Goal: Task Accomplishment & Management: Manage account settings

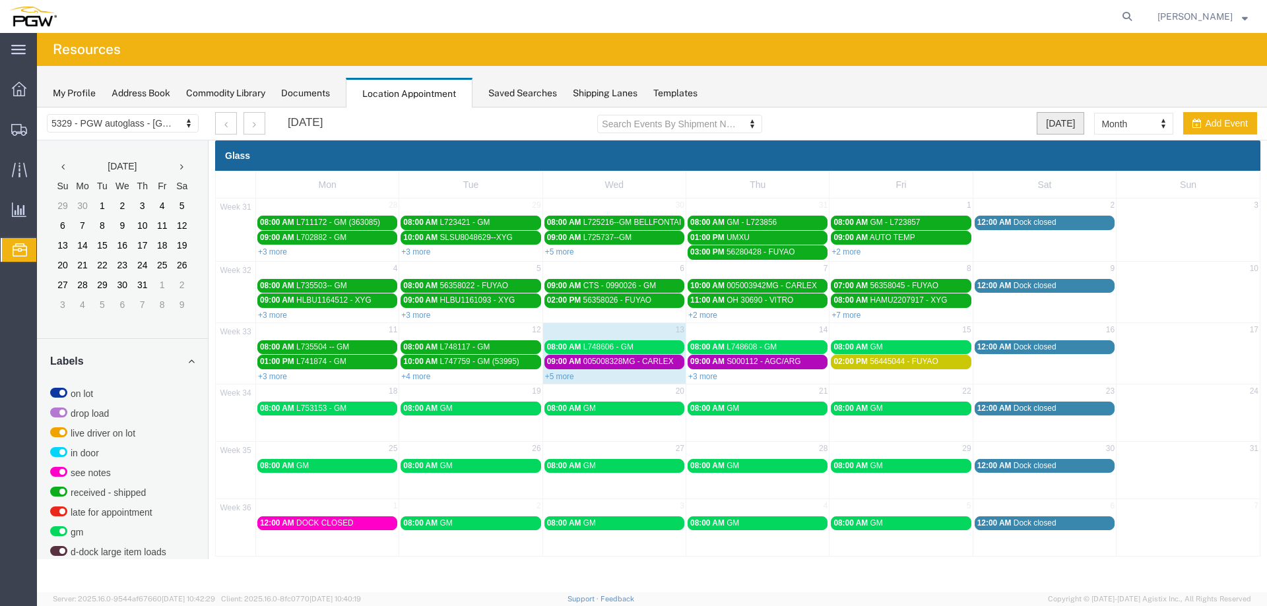
click at [1049, 124] on button "[DATE]" at bounding box center [1061, 123] width 48 height 22
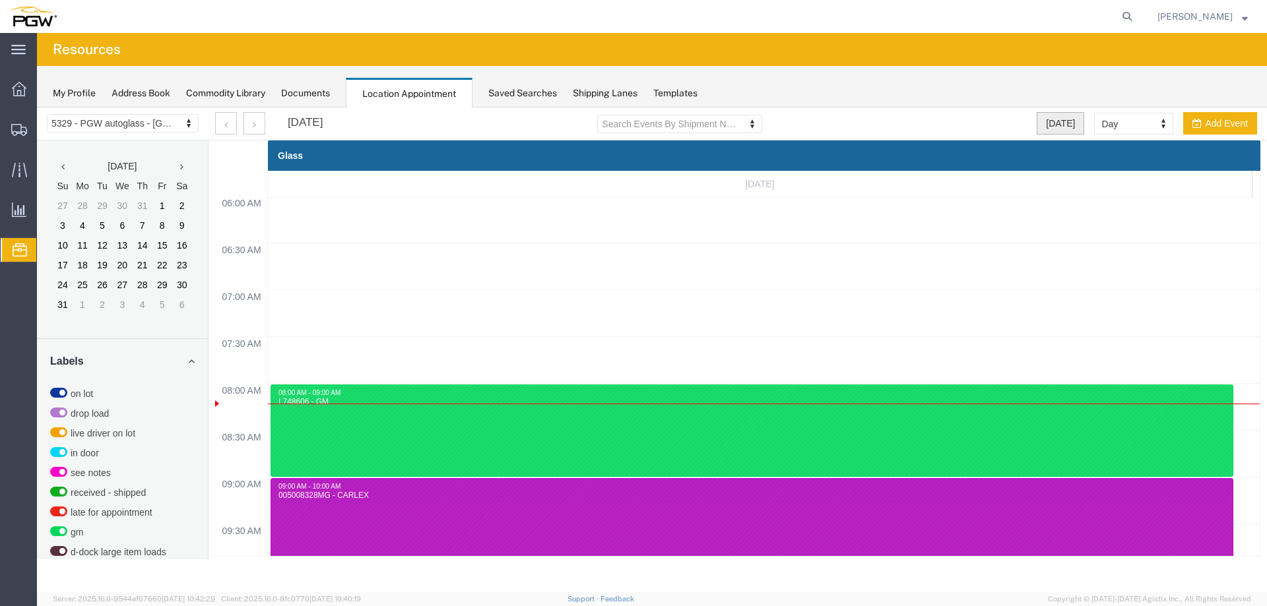
scroll to position [563, 0]
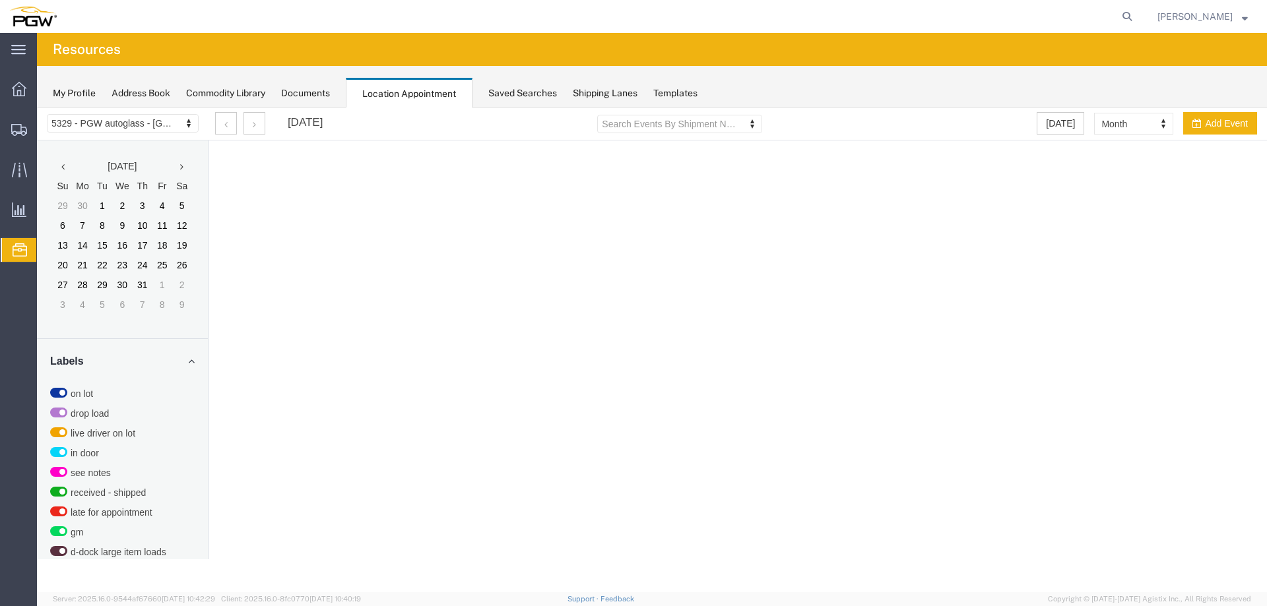
select select "28253"
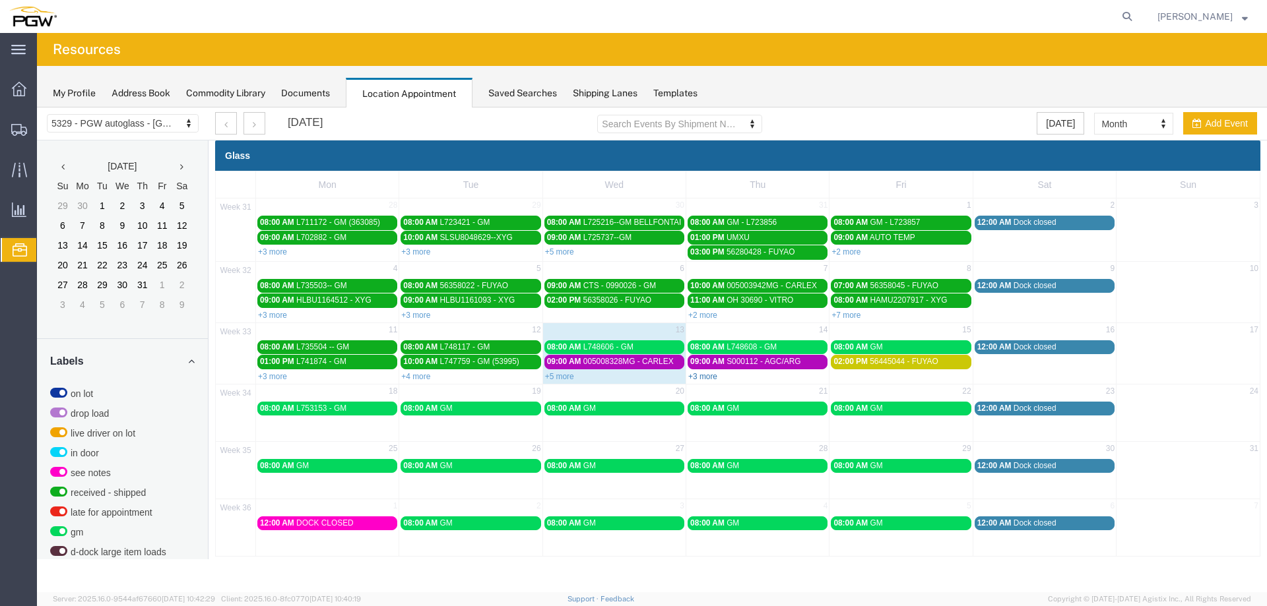
click at [711, 377] on link "+3 more" at bounding box center [702, 376] width 29 height 9
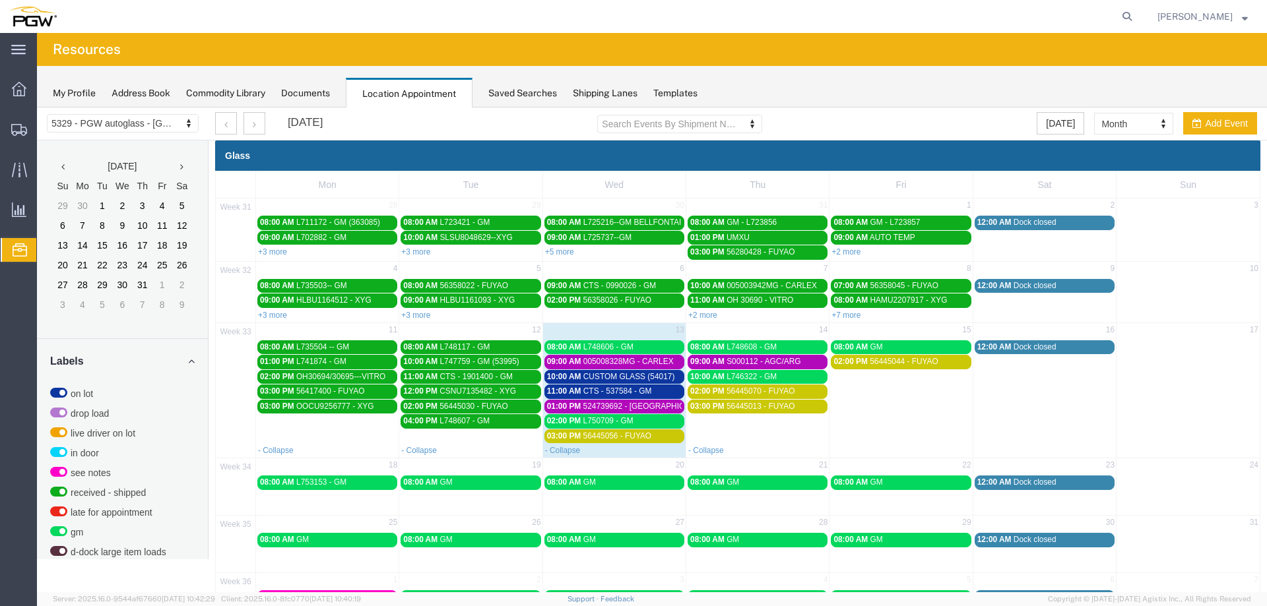
click at [649, 351] on div "08:00 AM L748606 - GM" at bounding box center [614, 347] width 135 height 10
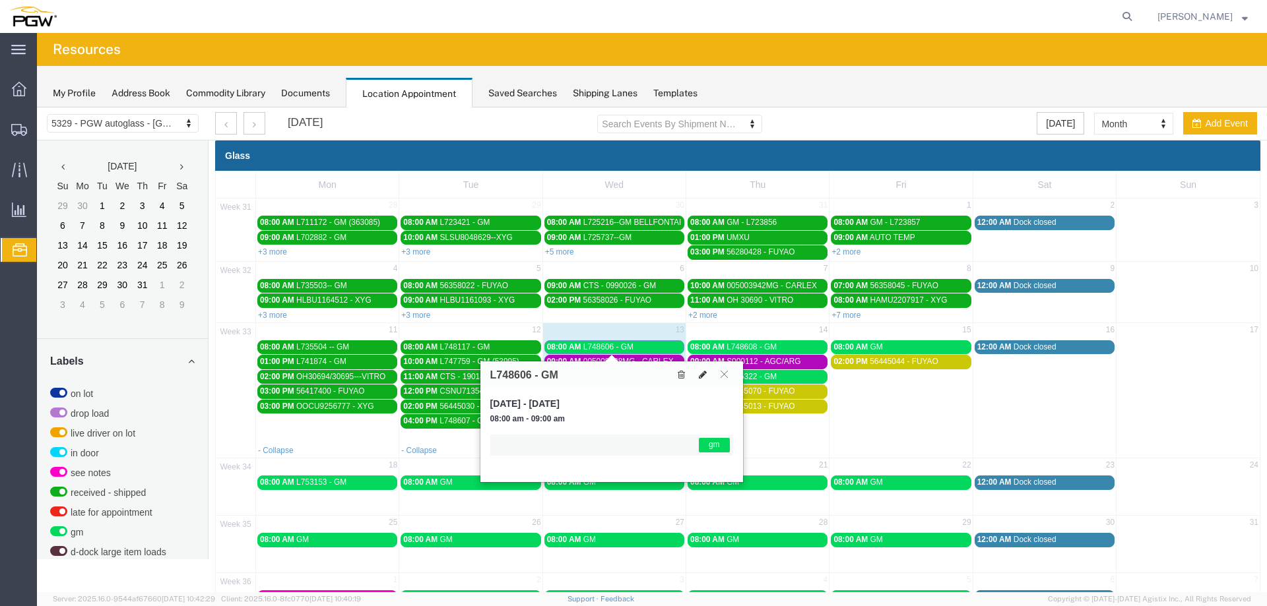
click at [698, 375] on button at bounding box center [703, 375] width 18 height 14
select select "1"
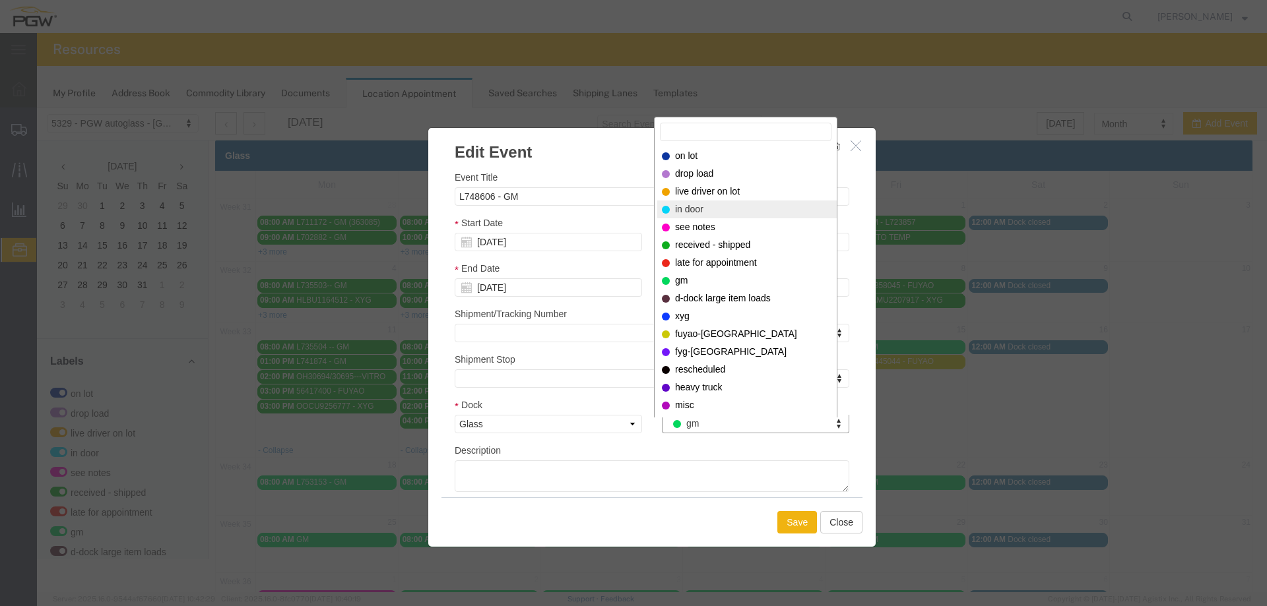
select select "220"
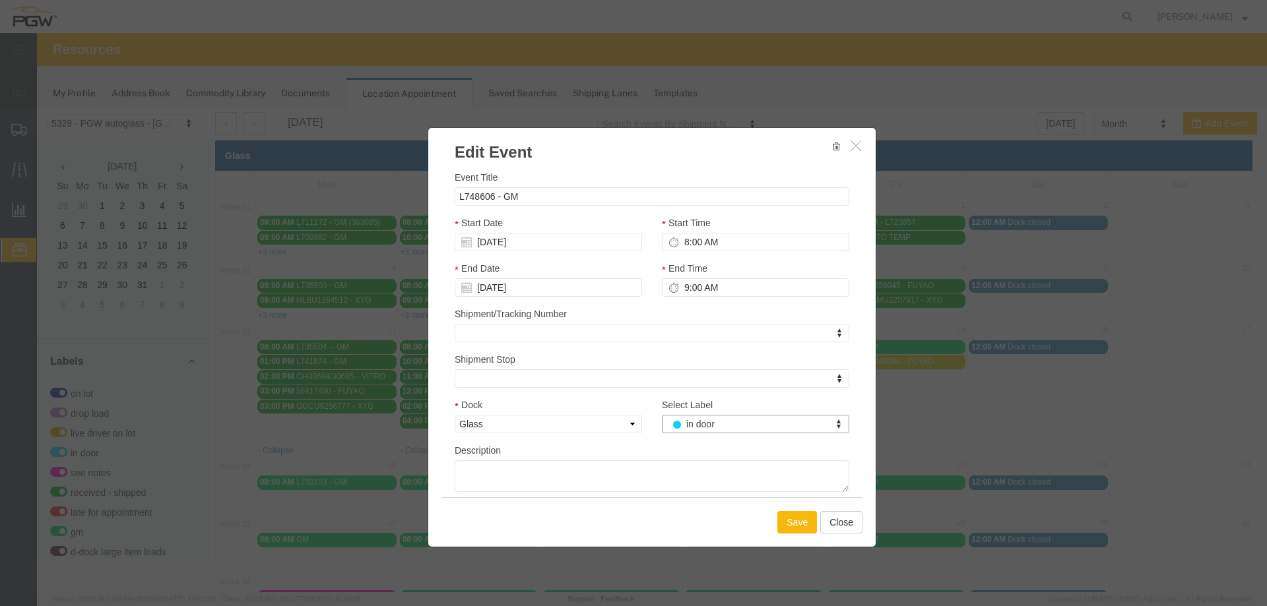
click at [783, 514] on button "Save" at bounding box center [797, 522] width 40 height 22
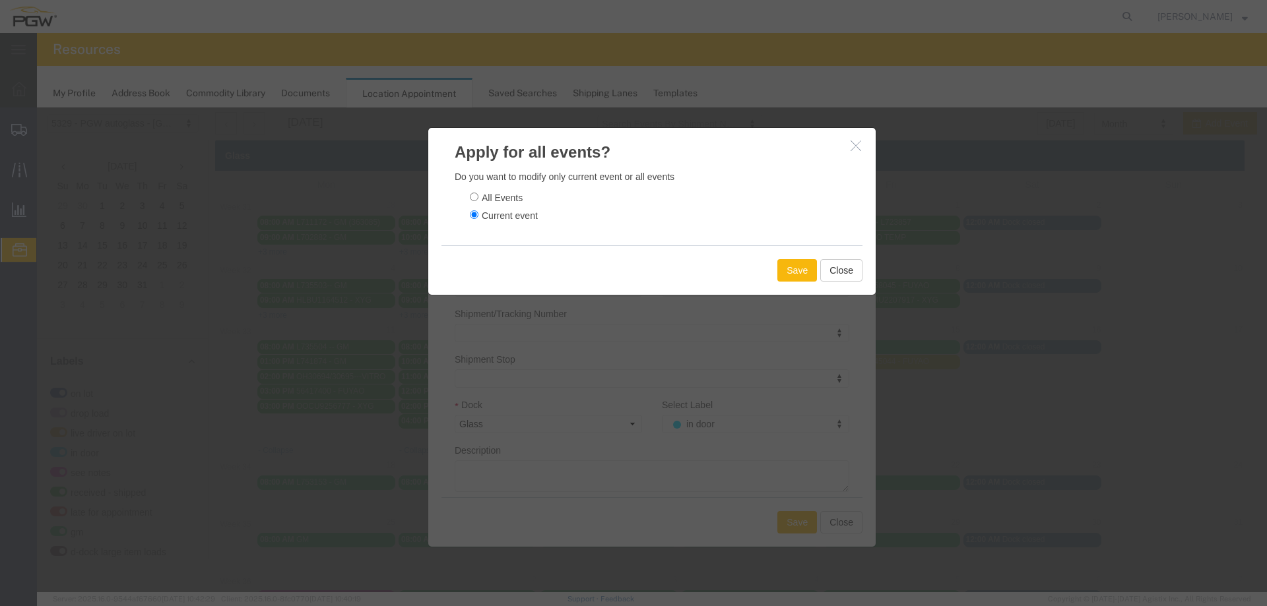
click at [780, 264] on button "Save" at bounding box center [797, 270] width 40 height 22
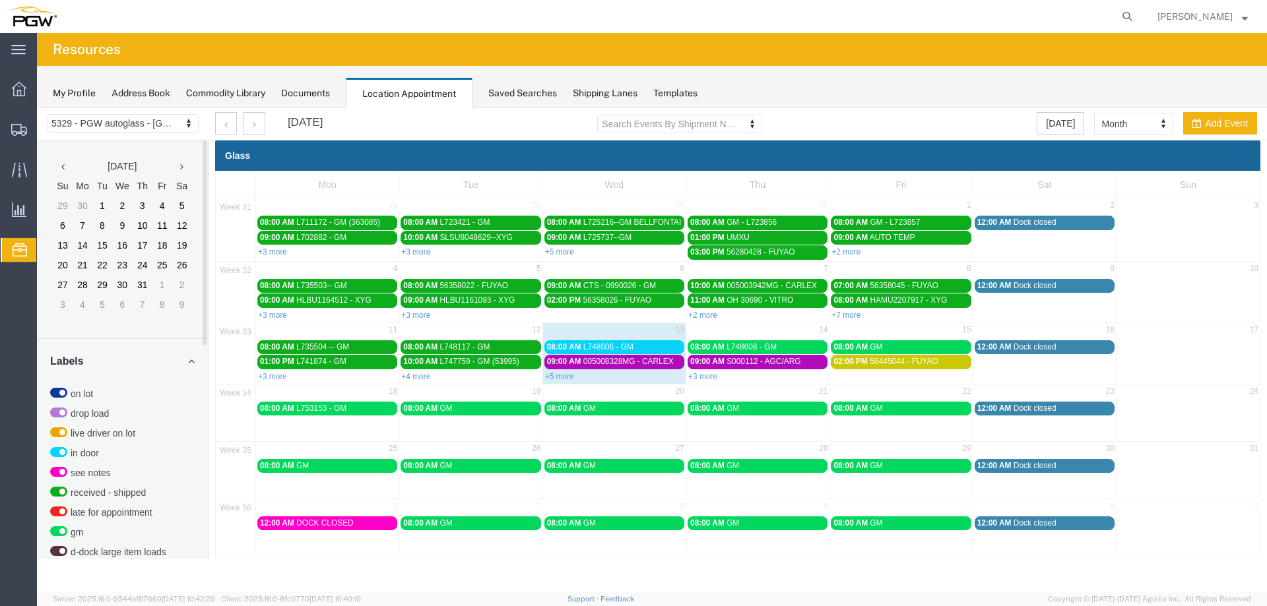
scroll to position [339, 0]
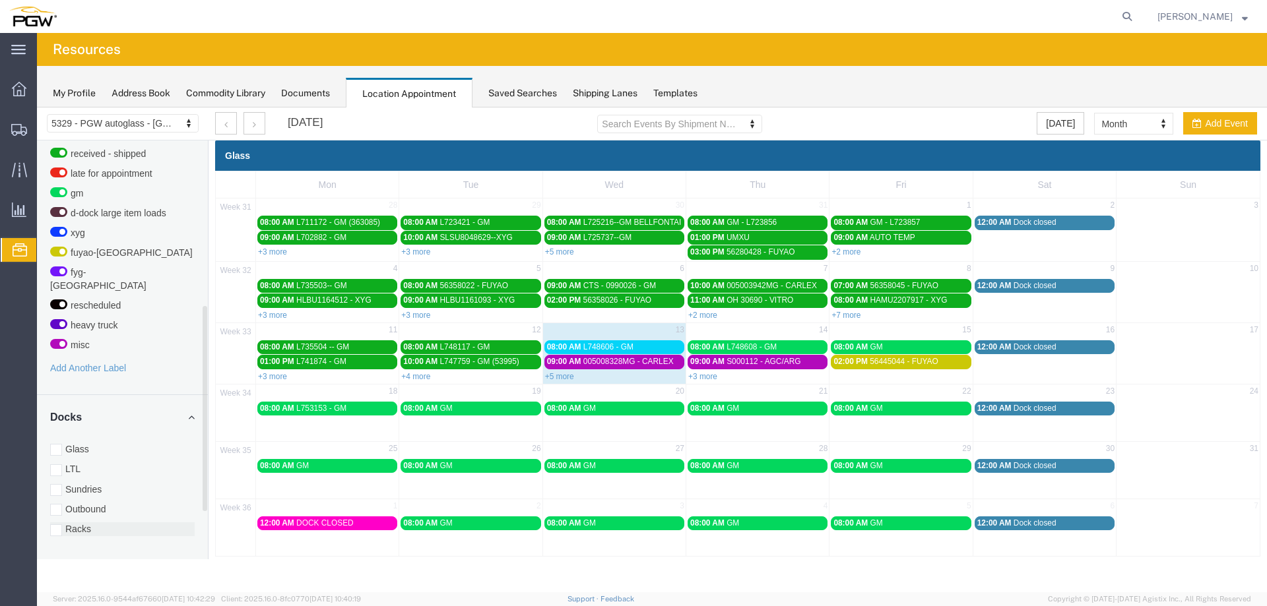
click at [71, 523] on label "Racks" at bounding box center [122, 529] width 145 height 13
click at [37, 108] on input "Racks" at bounding box center [37, 108] width 0 height 0
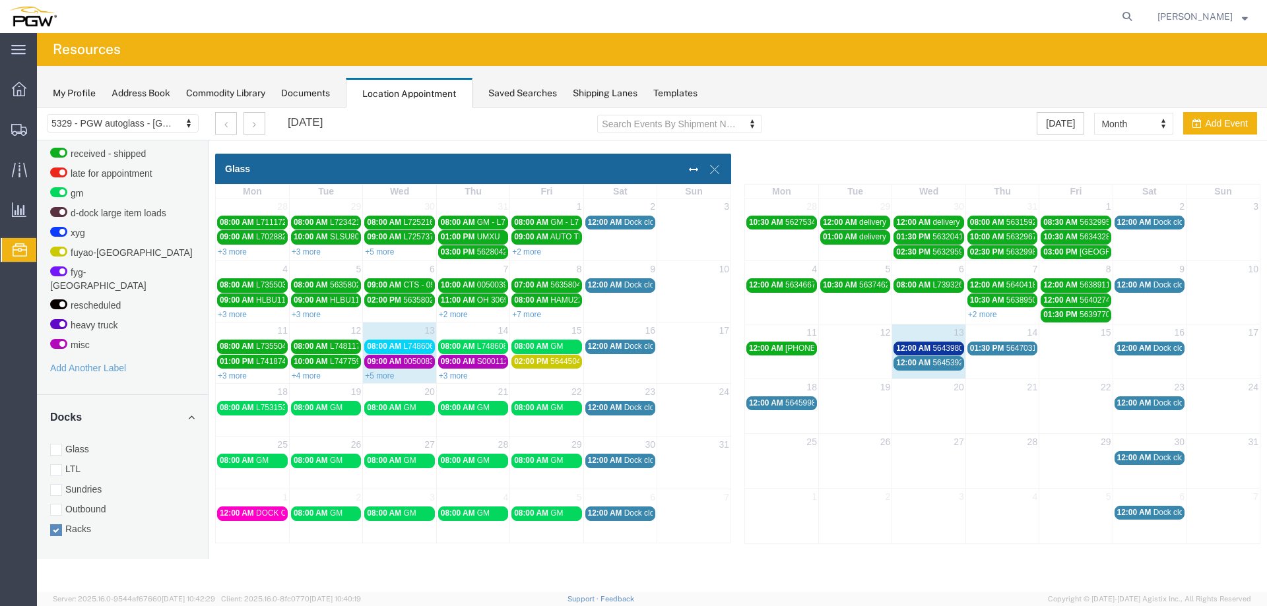
click at [916, 349] on span "12:00 AM" at bounding box center [913, 348] width 34 height 9
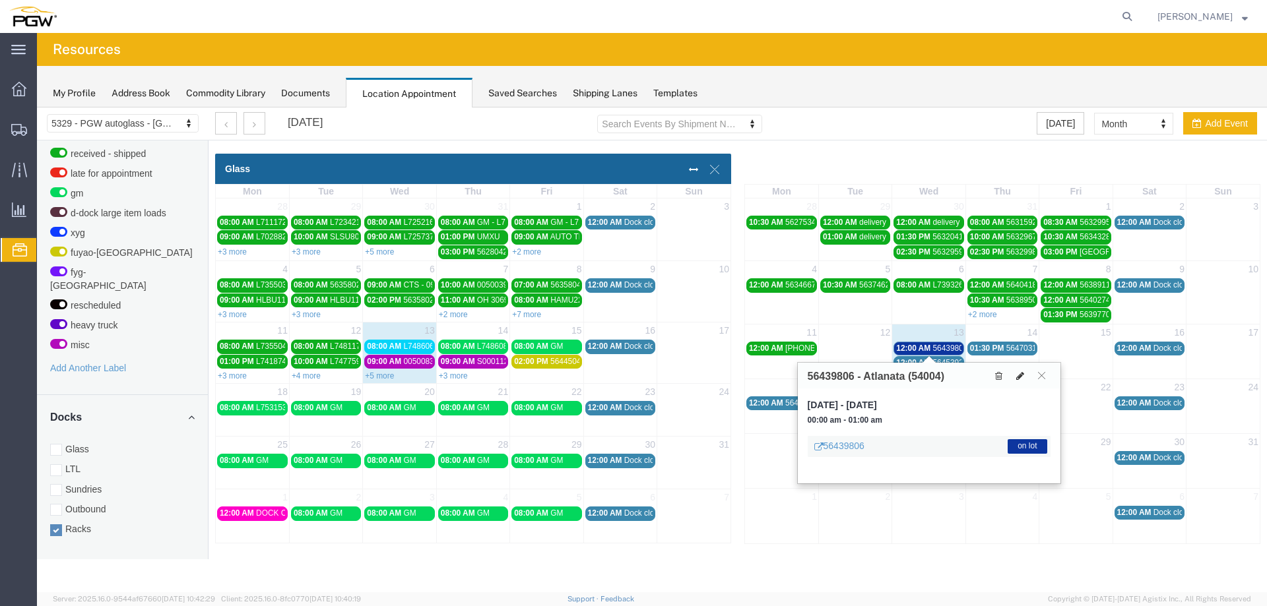
click at [1015, 375] on button at bounding box center [1020, 376] width 18 height 14
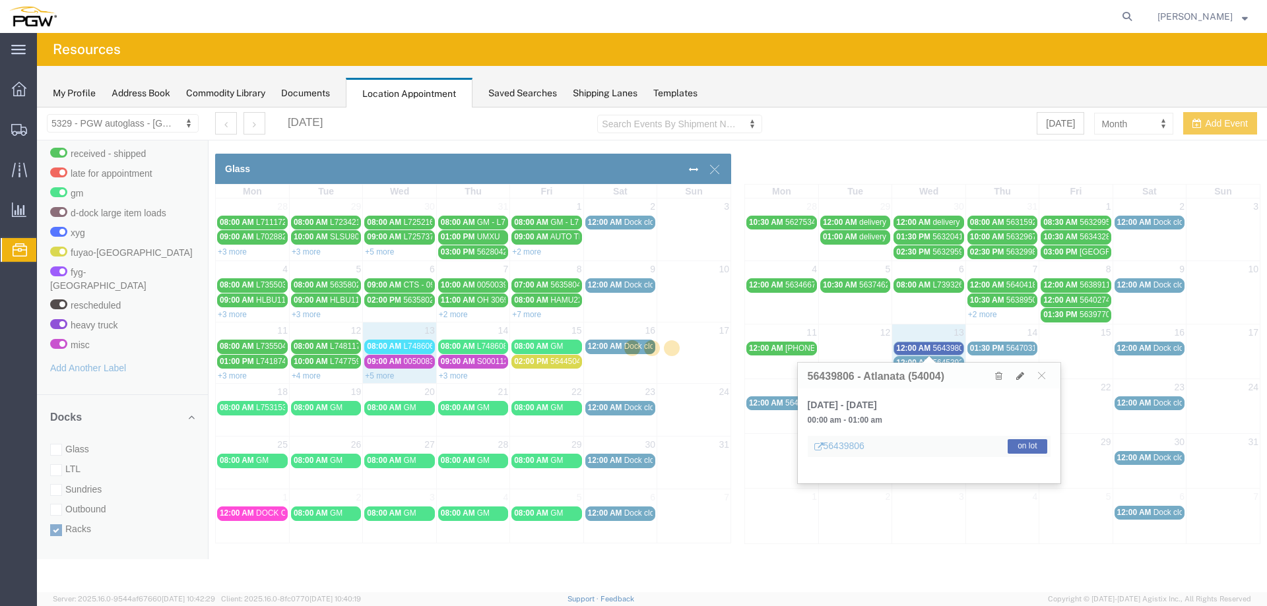
select select "3"
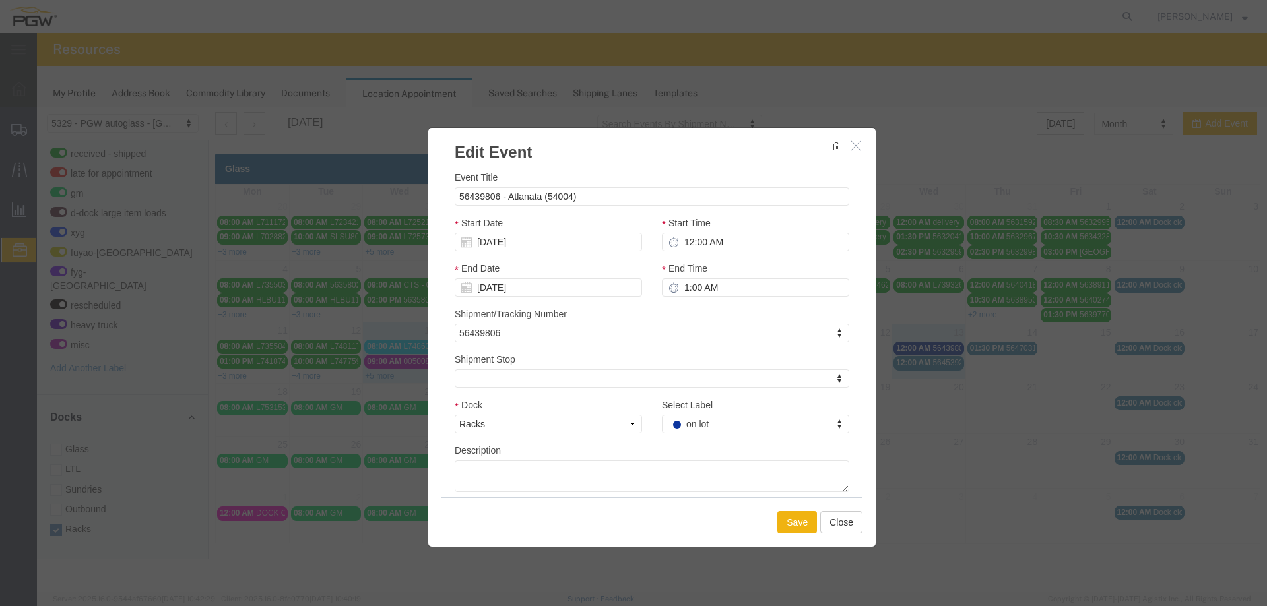
select select
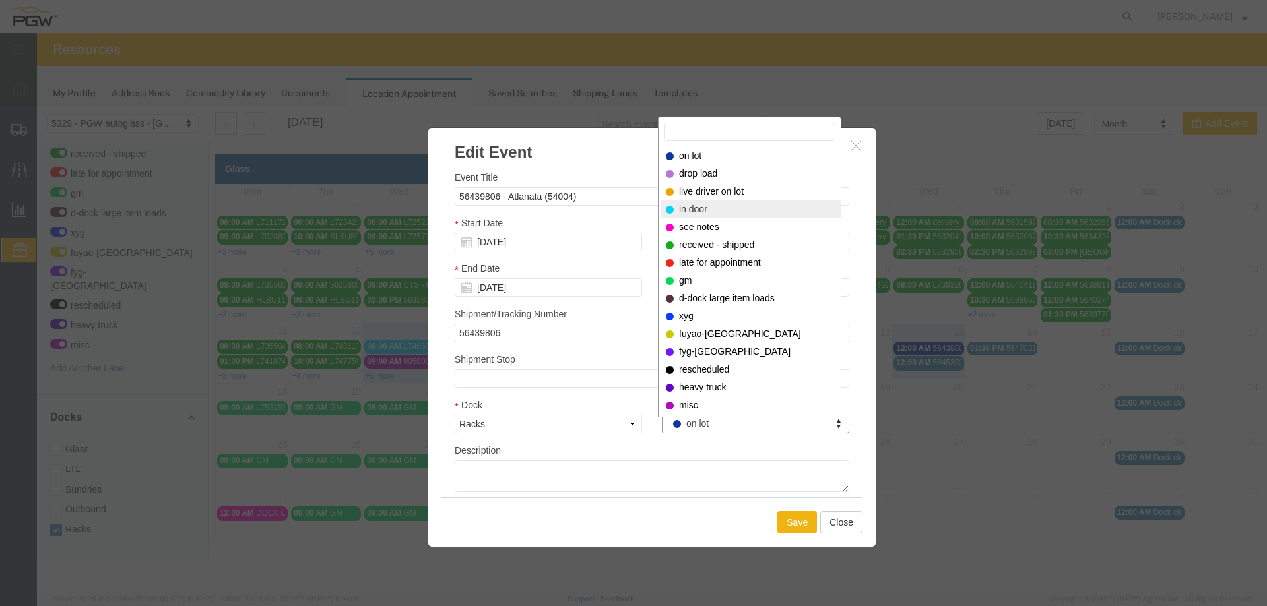
select select "220"
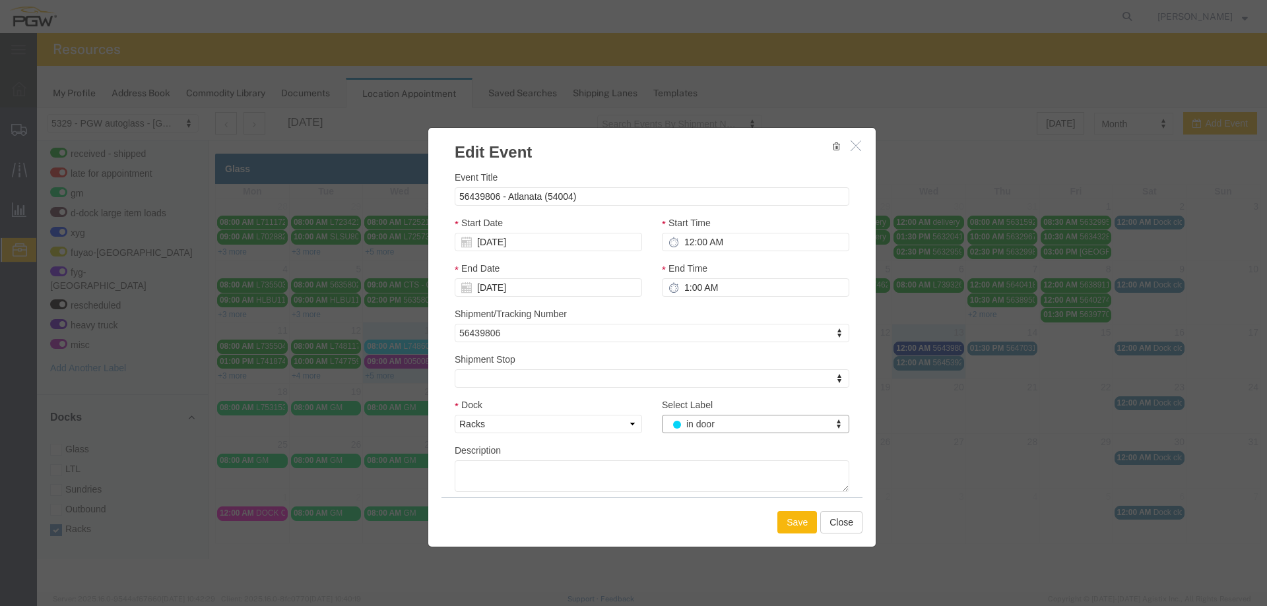
click at [804, 527] on button "Save" at bounding box center [797, 522] width 40 height 22
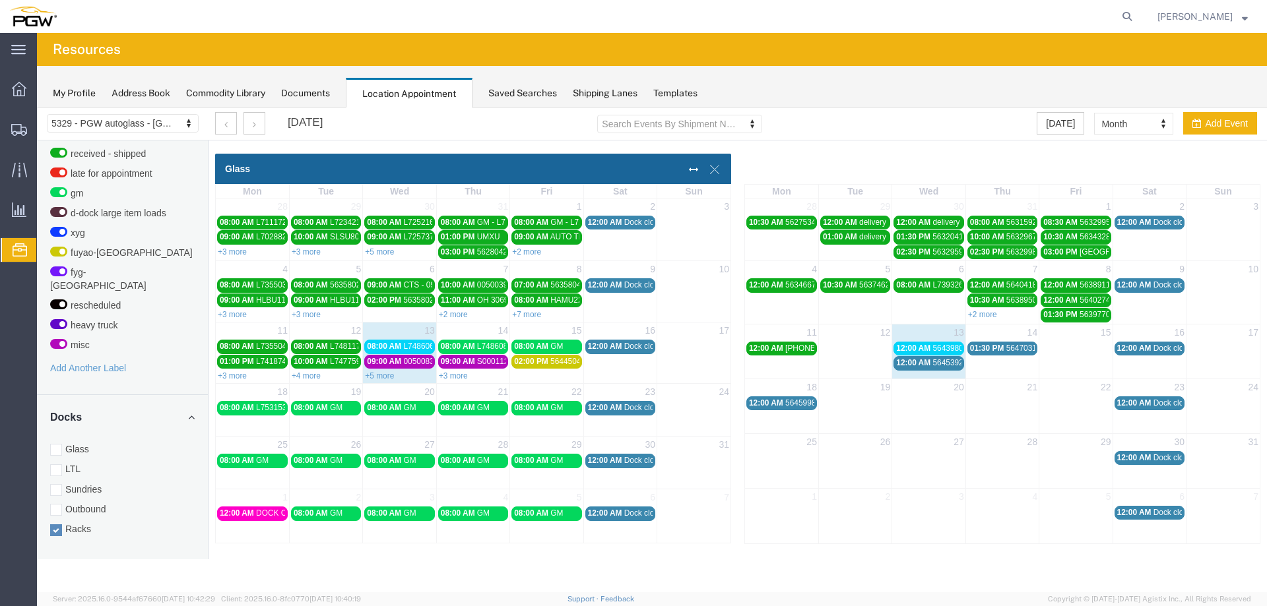
click at [925, 368] on span "12:00 AM" at bounding box center [913, 362] width 34 height 9
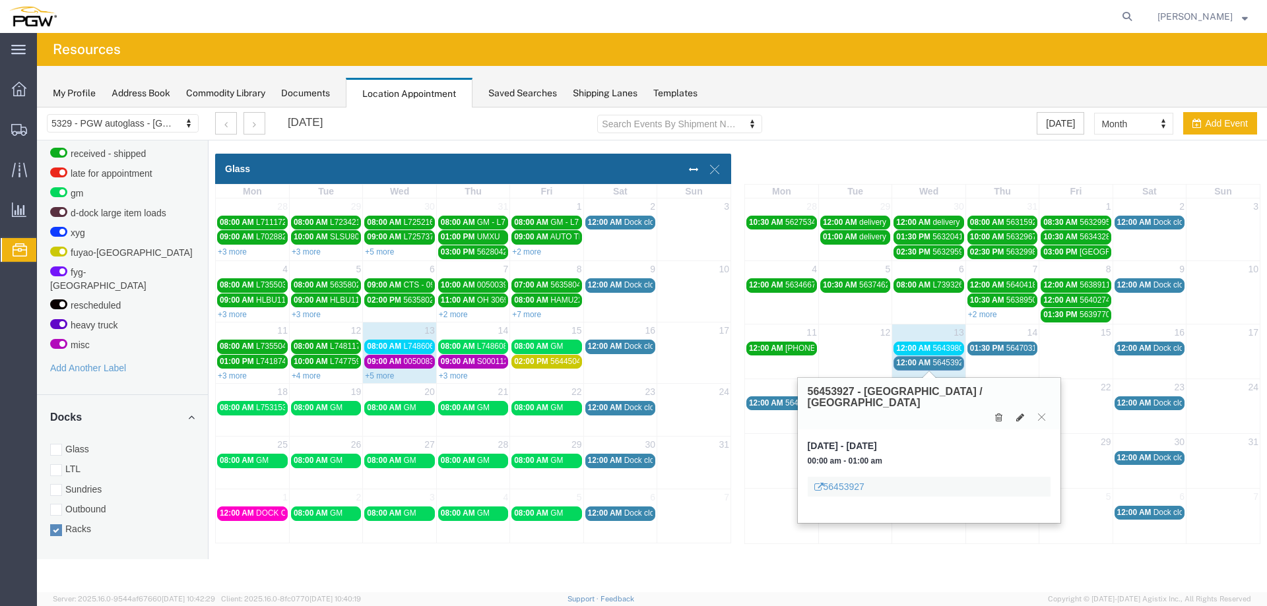
click at [828, 390] on h3 "56453927 - [GEOGRAPHIC_DATA] / [GEOGRAPHIC_DATA]" at bounding box center [929, 397] width 243 height 23
copy h3 "56453927"
click at [1015, 410] on button at bounding box center [1020, 417] width 18 height 14
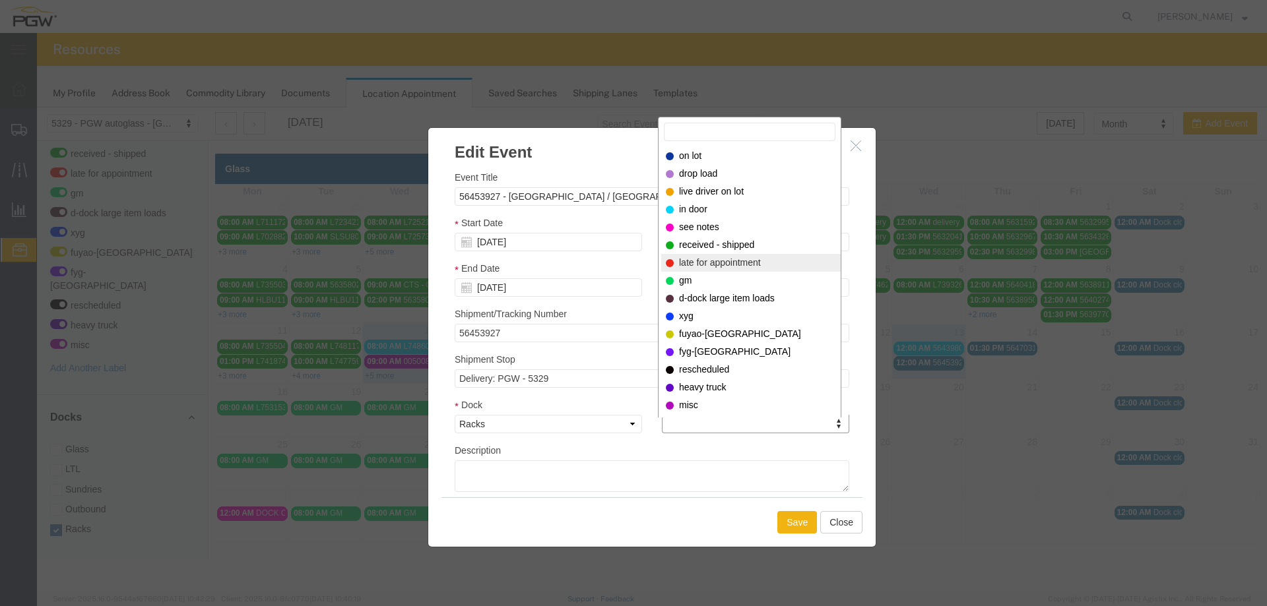
select select "260"
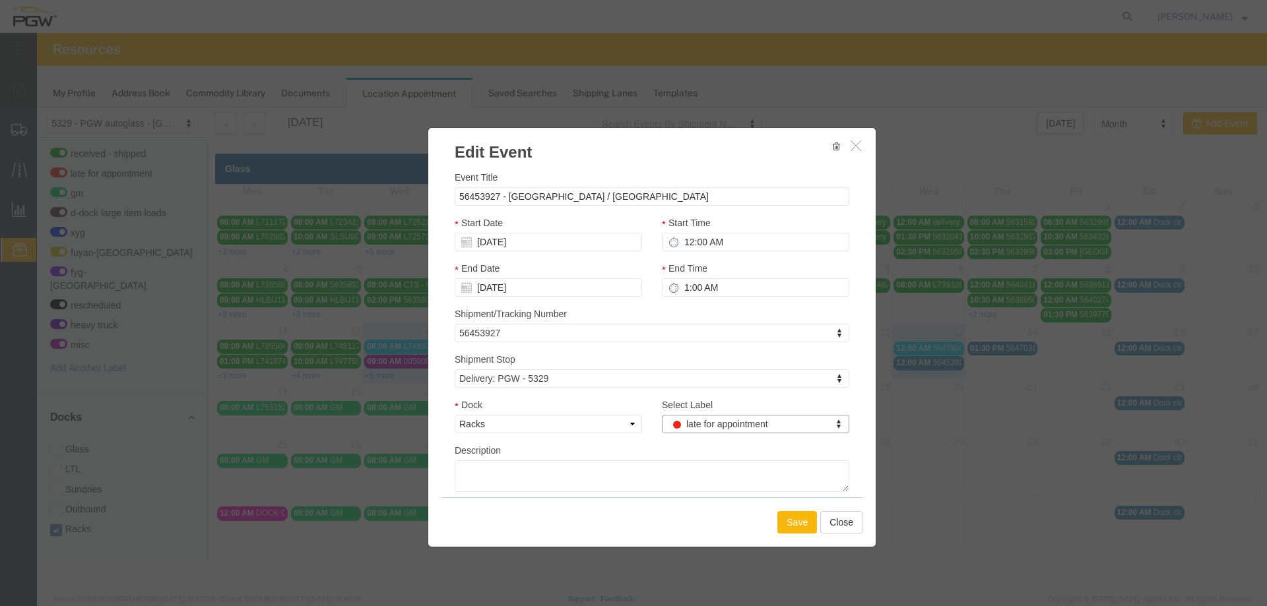
click at [783, 517] on button "Save" at bounding box center [797, 522] width 40 height 22
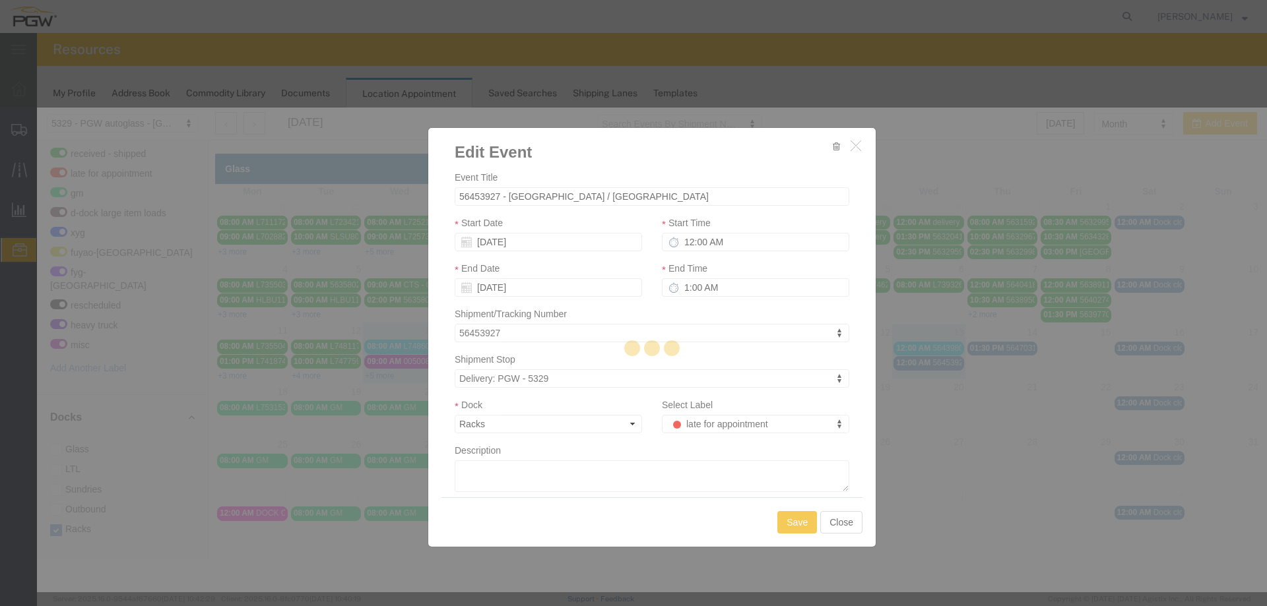
click at [37, 33] on agx-top-navbar "[PERSON_NAME]" at bounding box center [37, 319] width 0 height 573
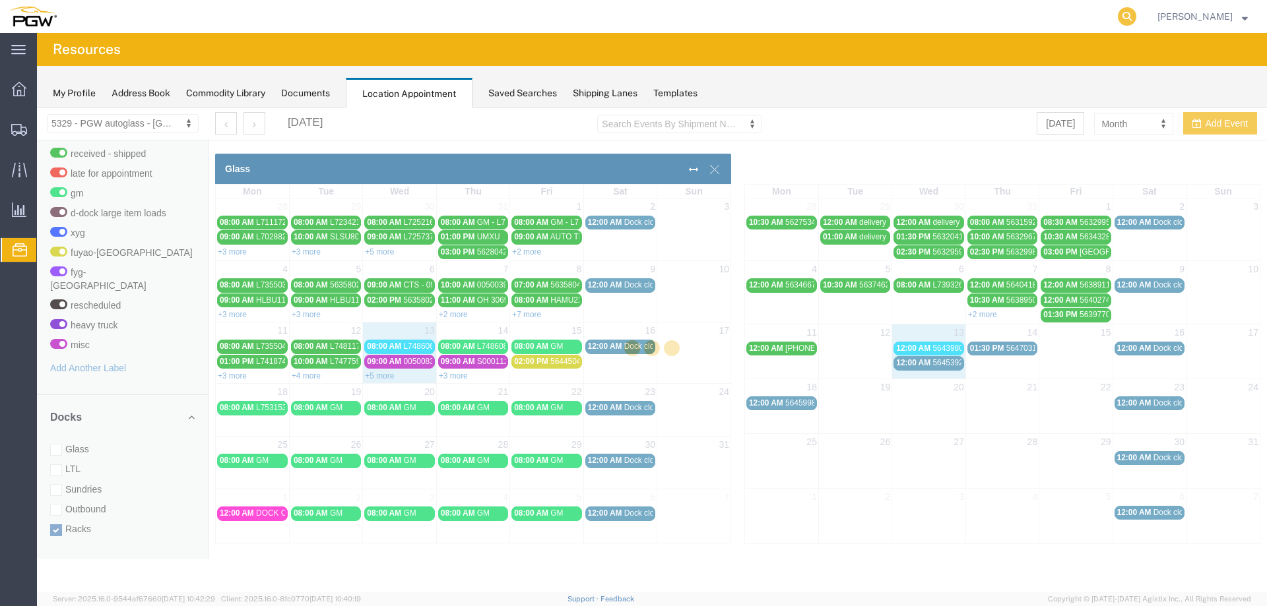
click at [1135, 16] on icon at bounding box center [1127, 16] width 18 height 18
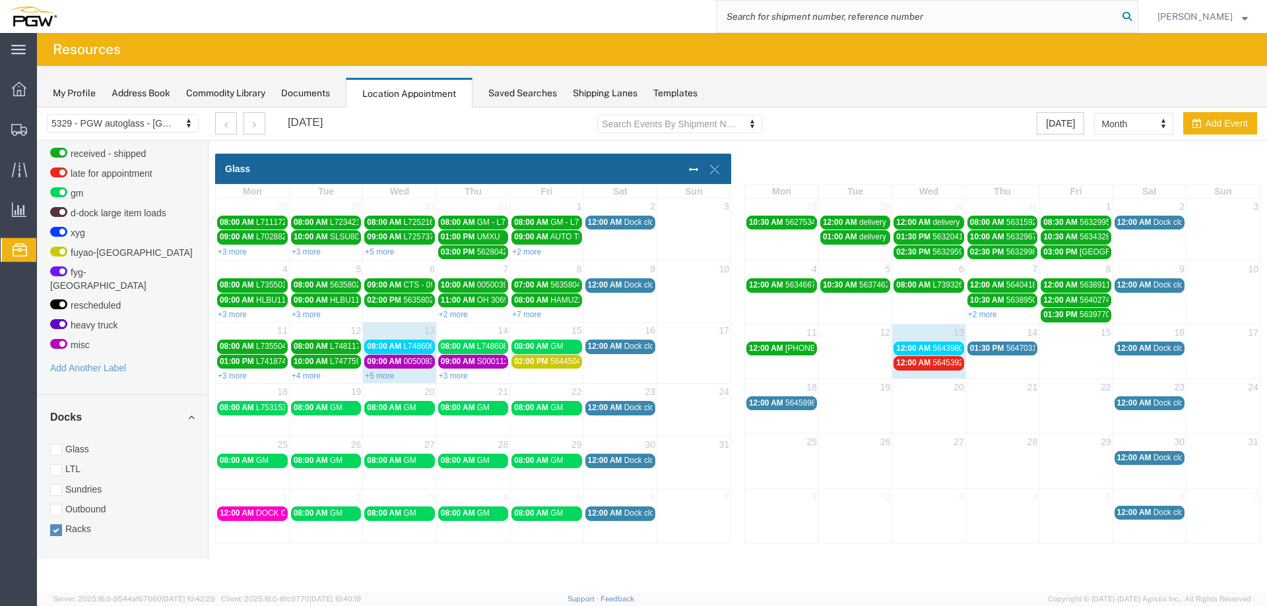
paste input "56453927"
type input "56453927"
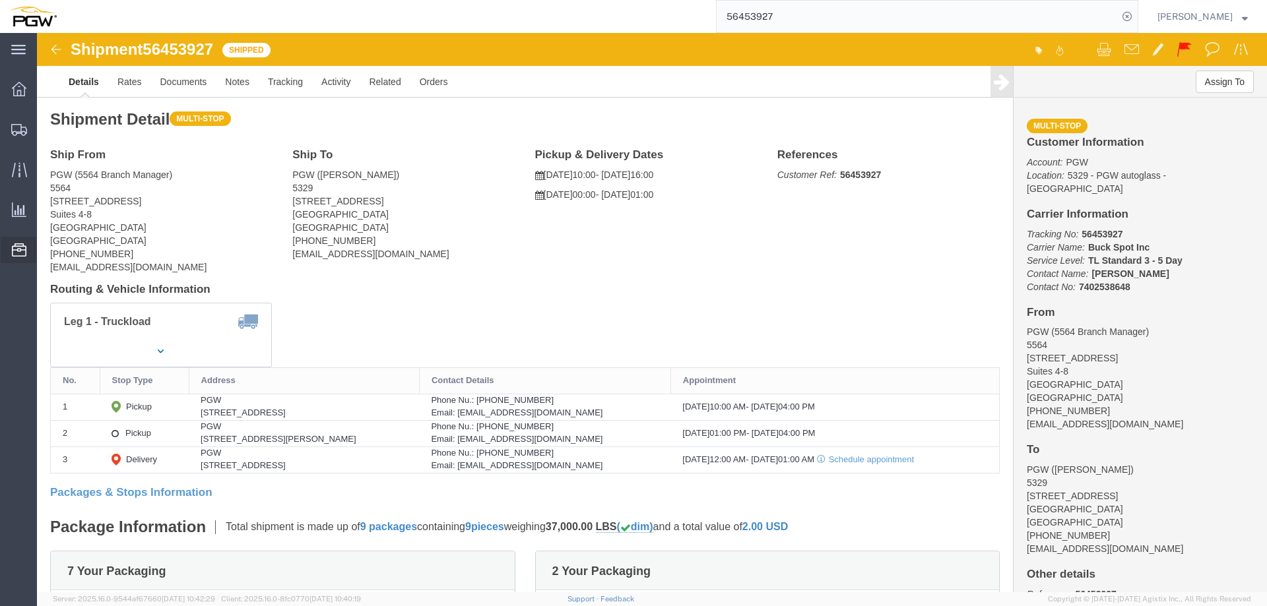
click at [0, 0] on span "Location Appointment" at bounding box center [0, 0] width 0 height 0
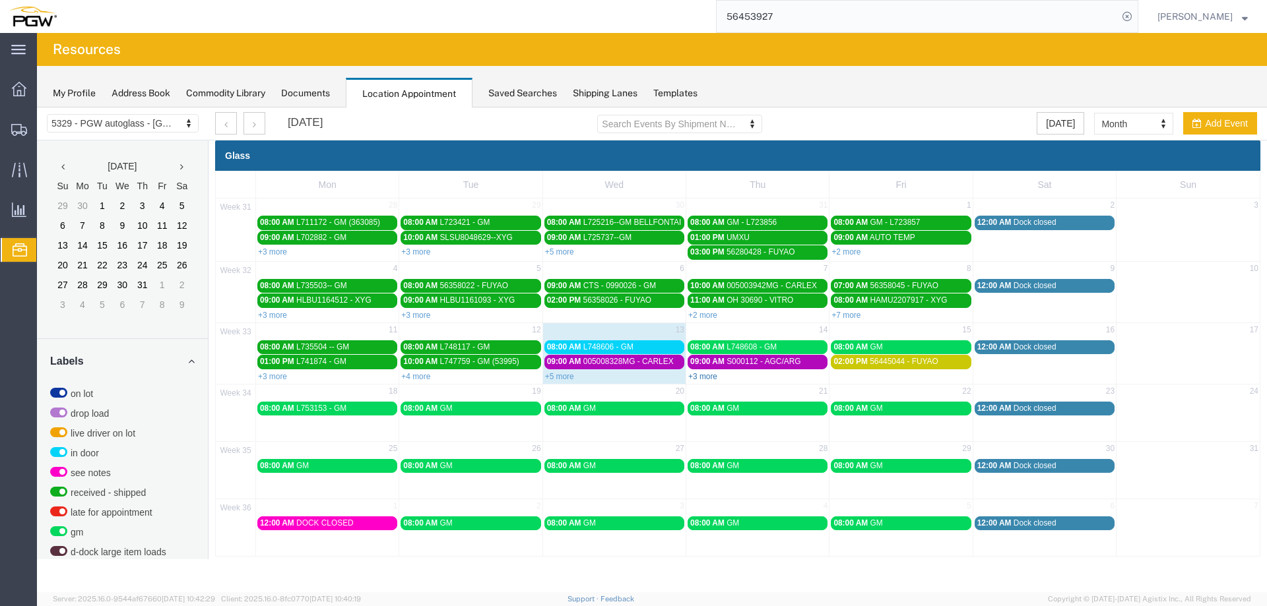
click at [697, 377] on link "+3 more" at bounding box center [702, 376] width 29 height 9
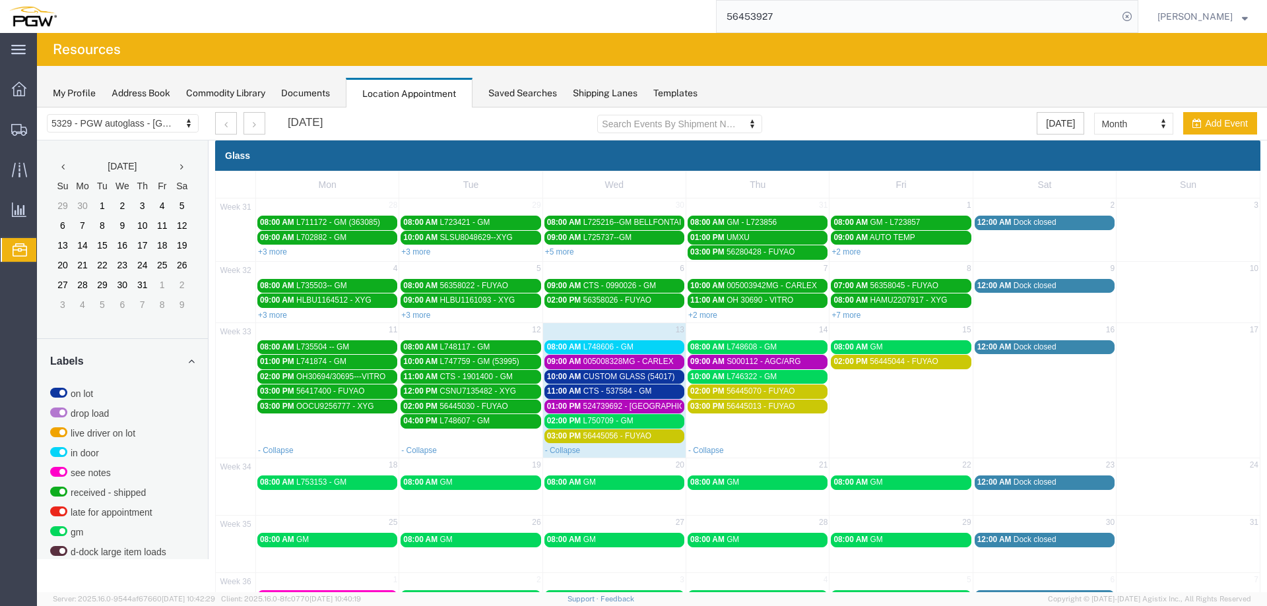
drag, startPoint x: 1143, startPoint y: 20, endPoint x: 1065, endPoint y: 20, distance: 77.9
click at [1136, 20] on icon at bounding box center [1127, 16] width 18 height 18
click at [1123, 18] on agx-global-search at bounding box center [927, 16] width 422 height 33
click at [1135, 17] on icon at bounding box center [1127, 16] width 18 height 18
paste input "666822"
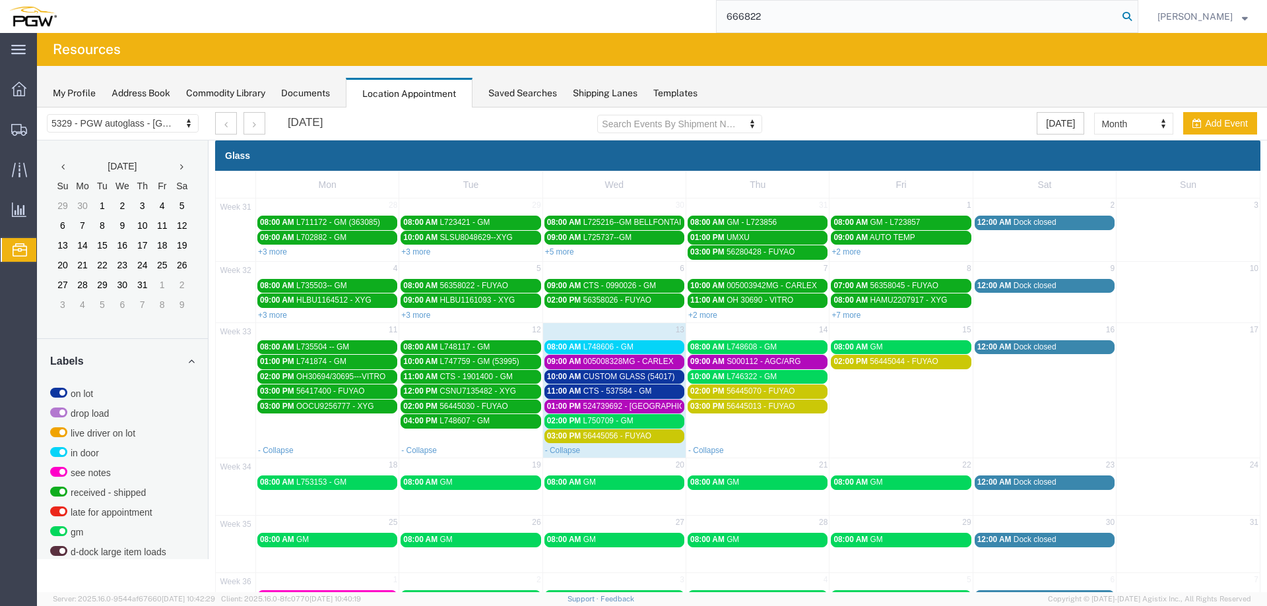
type input "666822"
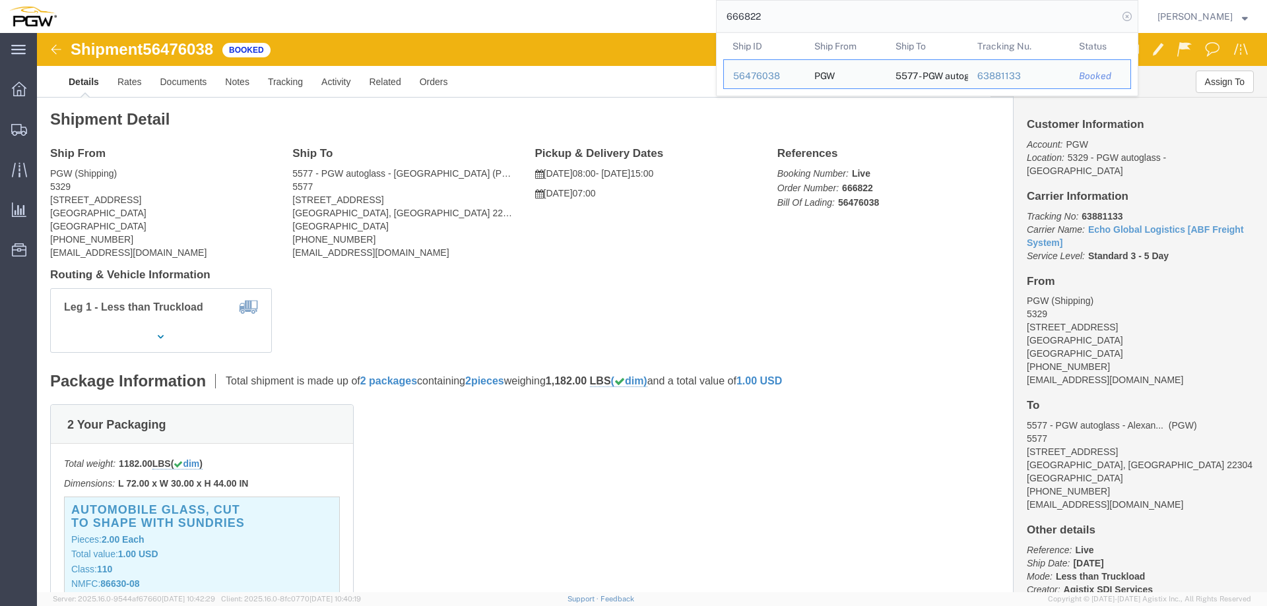
click at [1133, 16] on icon at bounding box center [1127, 16] width 18 height 18
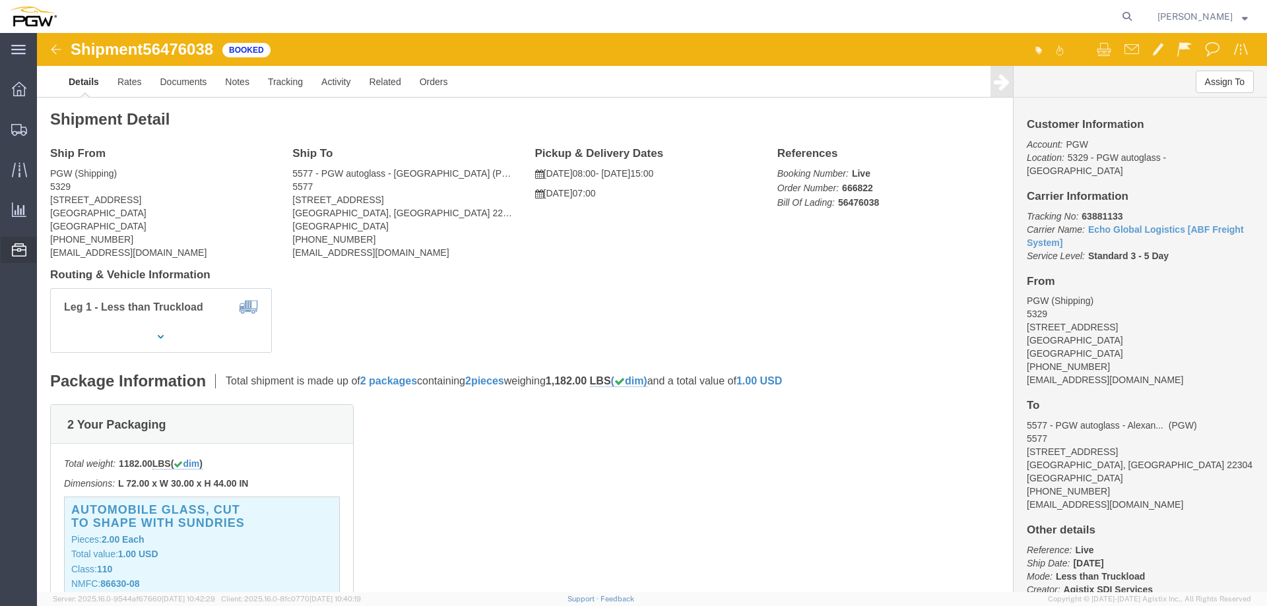
click at [0, 0] on span "Location Appointment" at bounding box center [0, 0] width 0 height 0
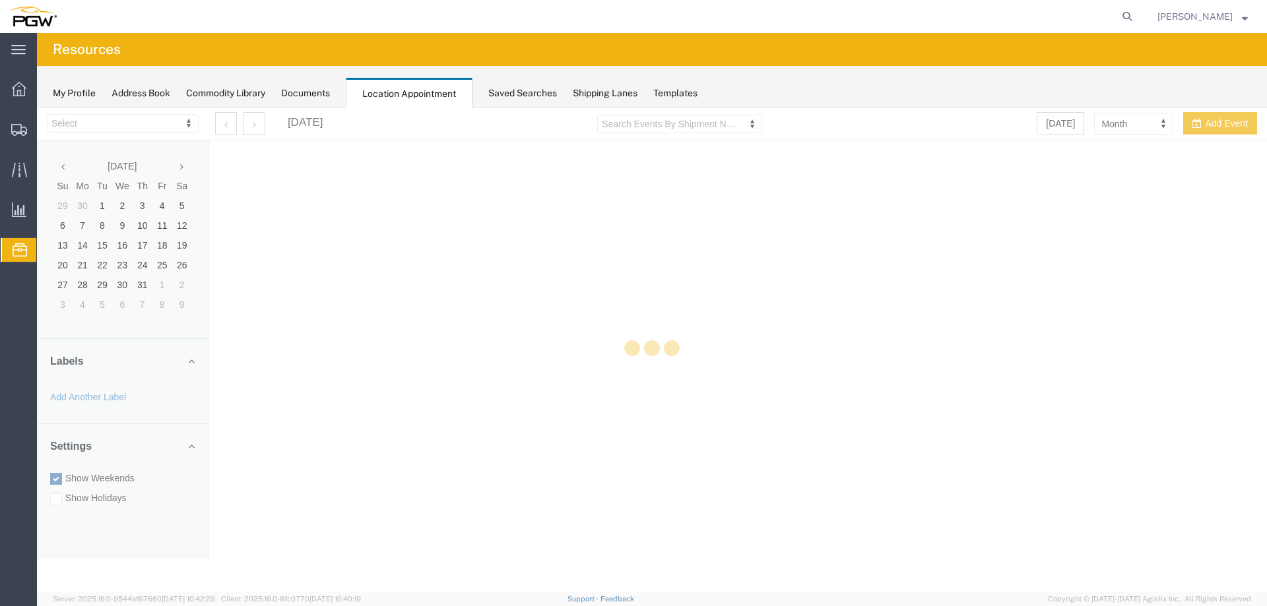
select select "28253"
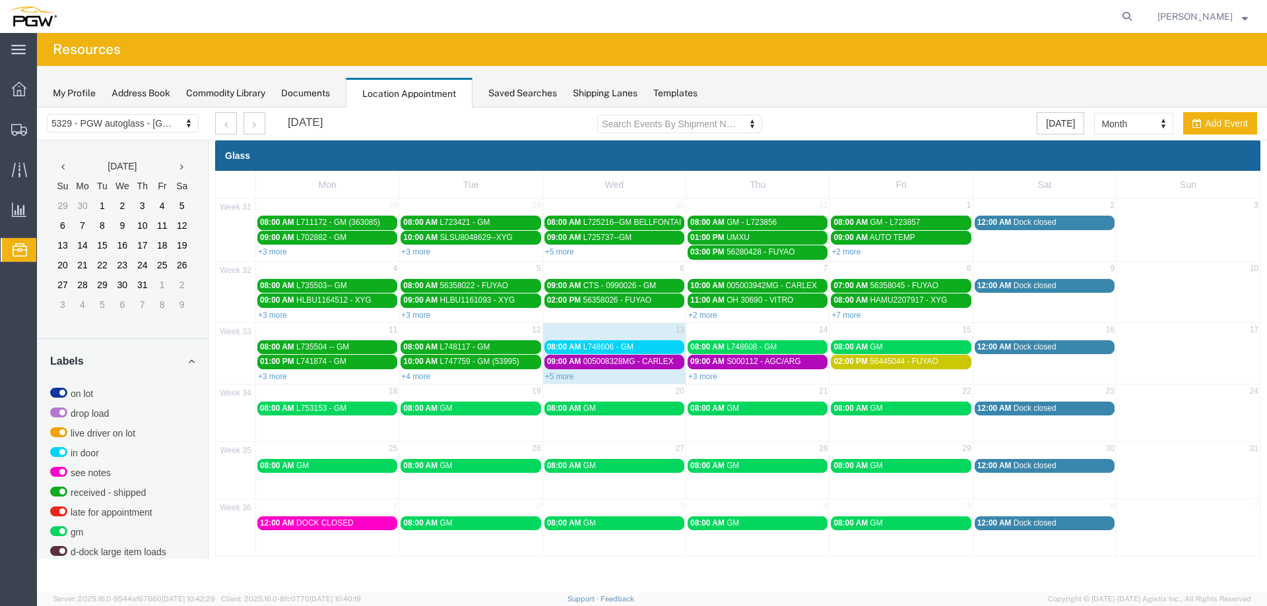
click at [637, 349] on div "08:00 AM L748606 - GM" at bounding box center [614, 347] width 135 height 10
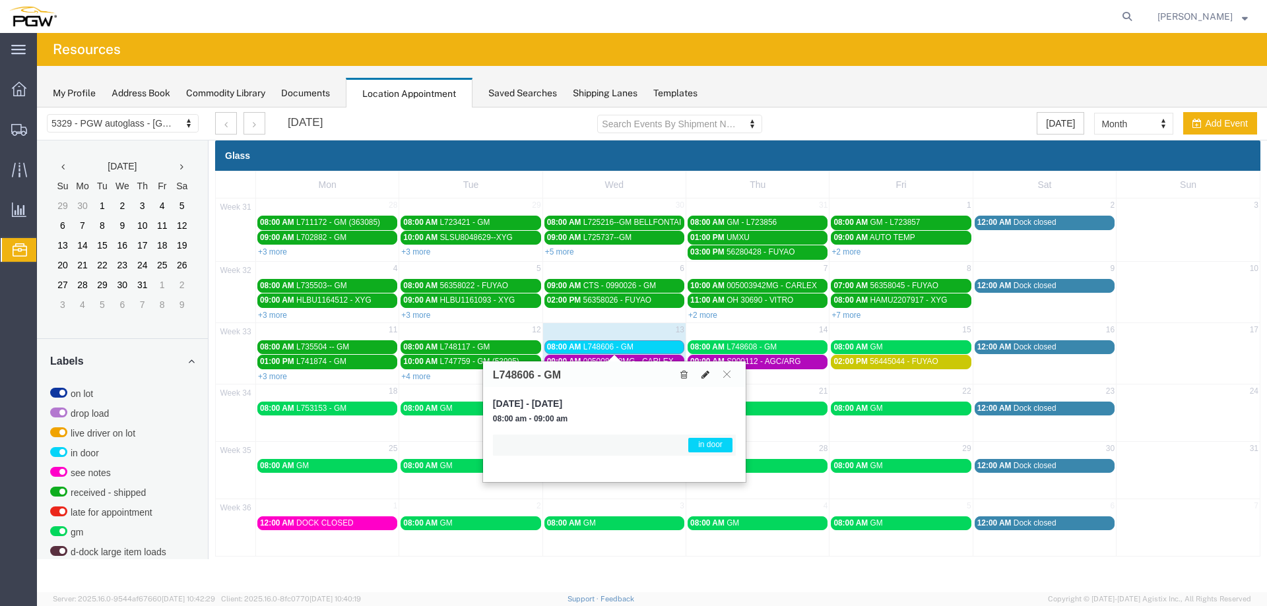
click at [702, 376] on icon at bounding box center [705, 374] width 8 height 9
select select "1"
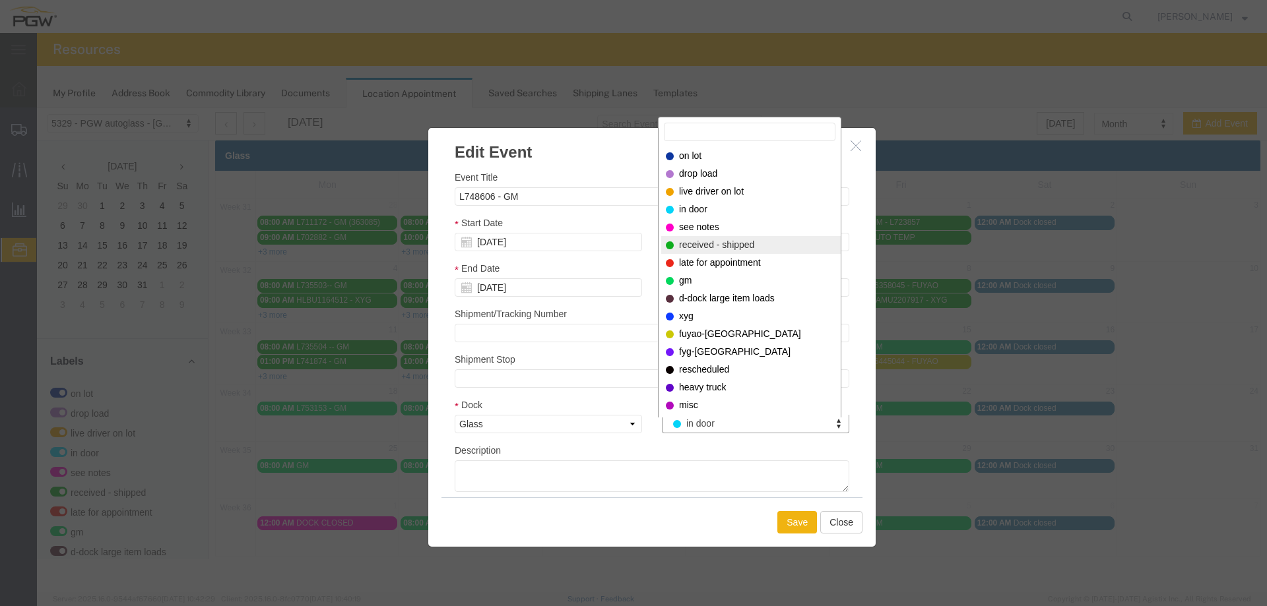
select select "200"
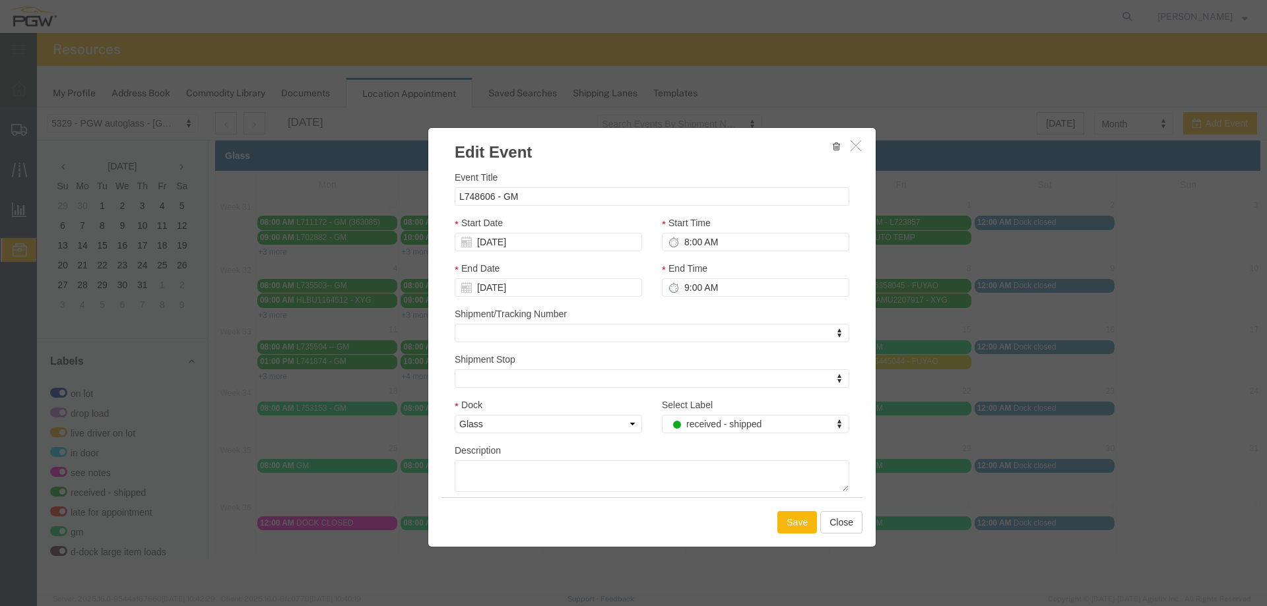
click at [785, 522] on button "Save" at bounding box center [797, 522] width 40 height 22
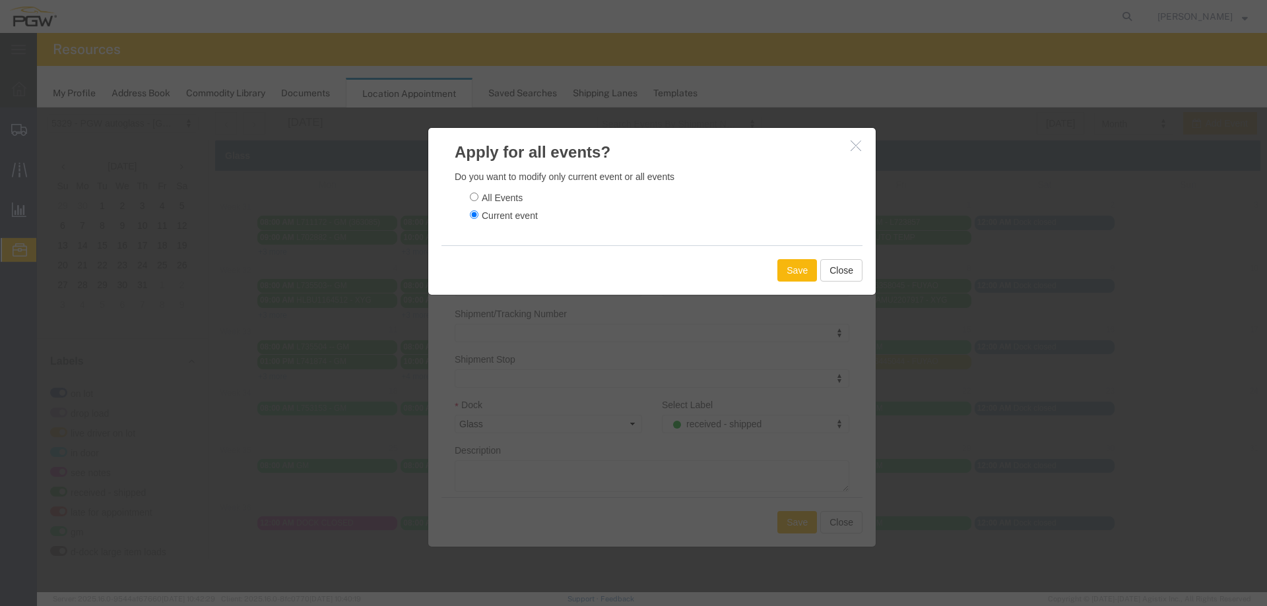
click at [797, 271] on button "Save" at bounding box center [797, 270] width 40 height 22
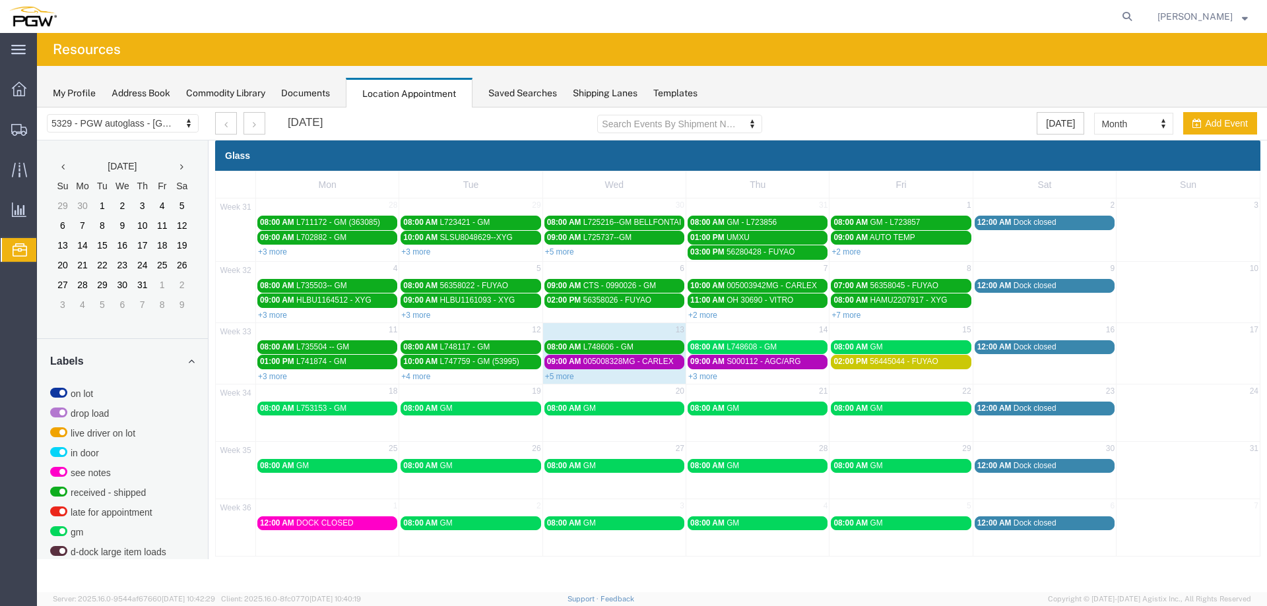
click at [634, 358] on span "005008328MG - CARLEX" at bounding box center [628, 361] width 90 height 9
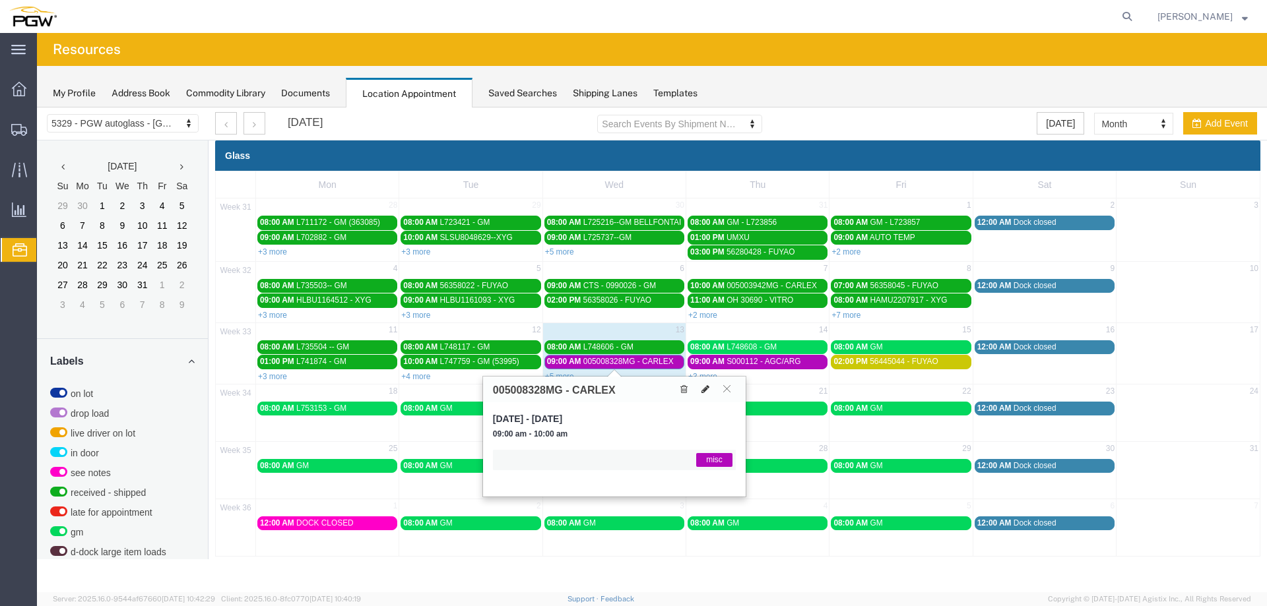
click at [700, 387] on button at bounding box center [705, 390] width 18 height 14
select select "1"
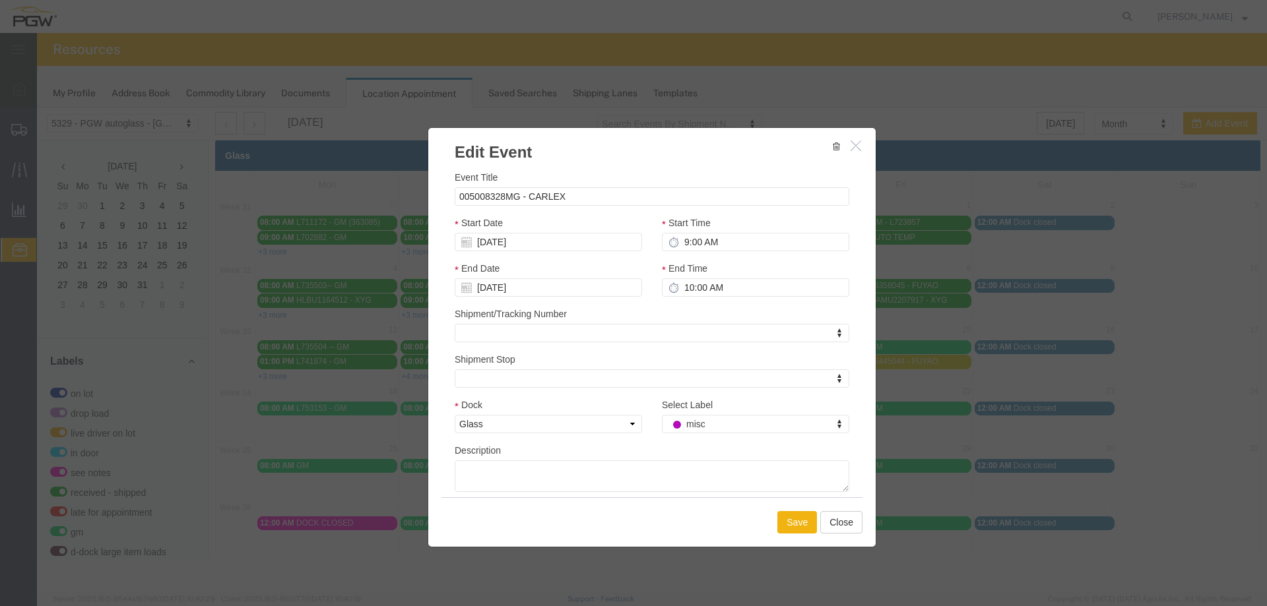
click at [705, 437] on div "Select Label misc Select Label Select Label on lot drop load live driver on lot…" at bounding box center [755, 421] width 207 height 46
click at [707, 435] on div "Select Label misc Select Label Select Label on lot drop load live driver on lot…" at bounding box center [755, 421] width 207 height 46
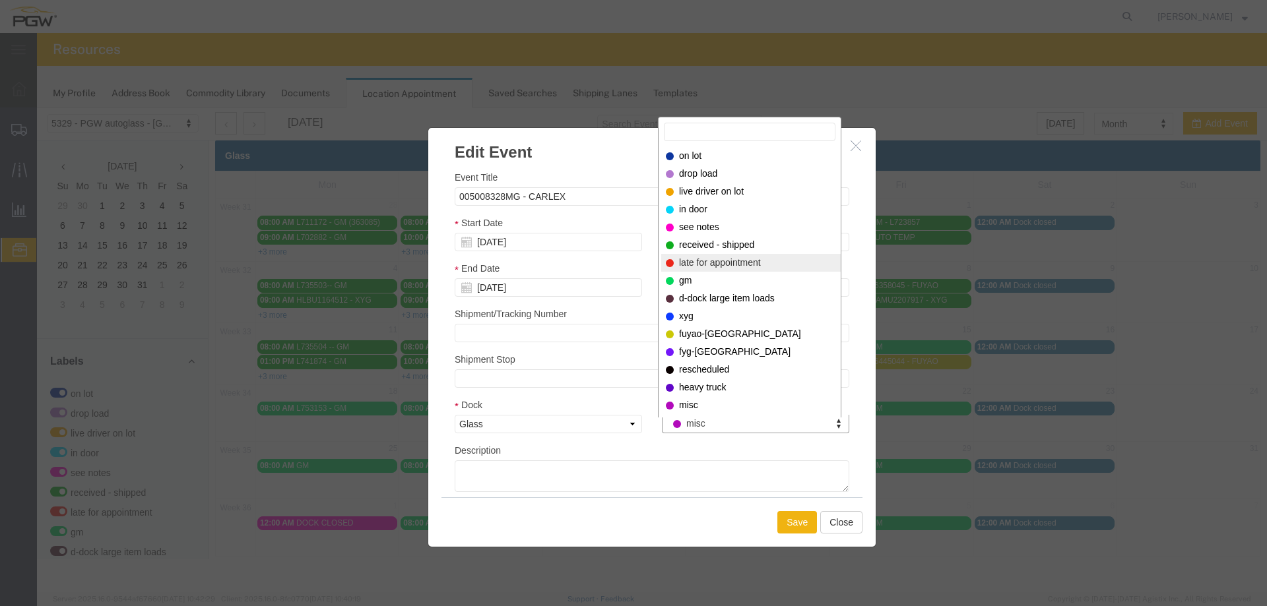
drag, startPoint x: 701, startPoint y: 265, endPoint x: 757, endPoint y: 384, distance: 131.4
select select "260"
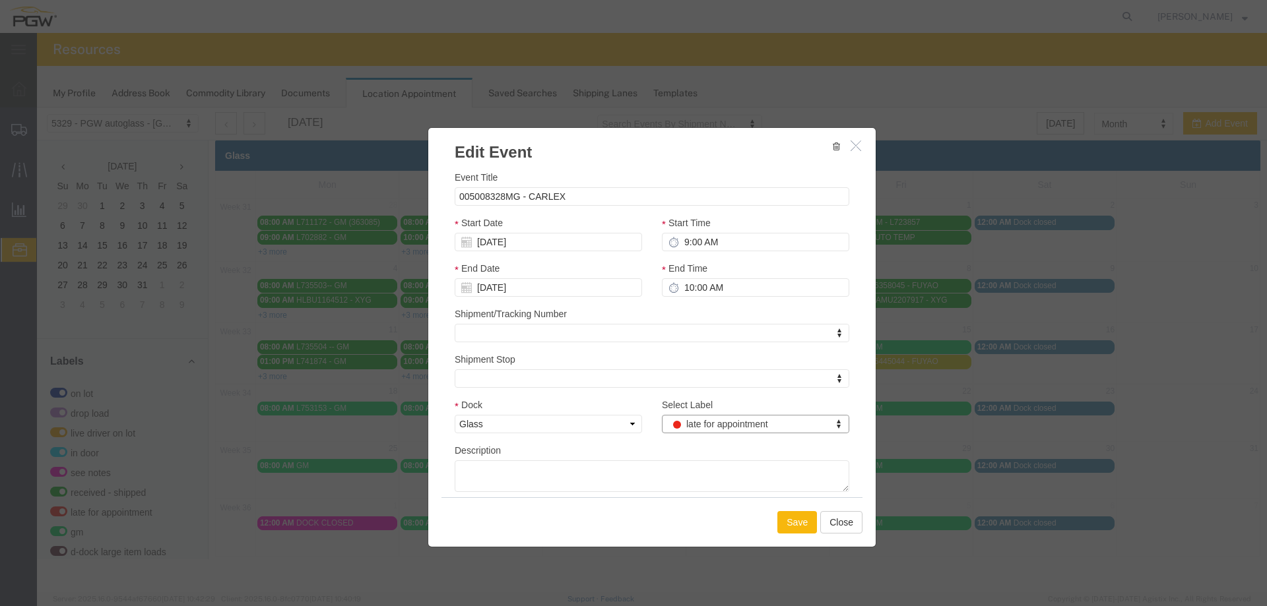
click at [792, 519] on button "Save" at bounding box center [797, 522] width 40 height 22
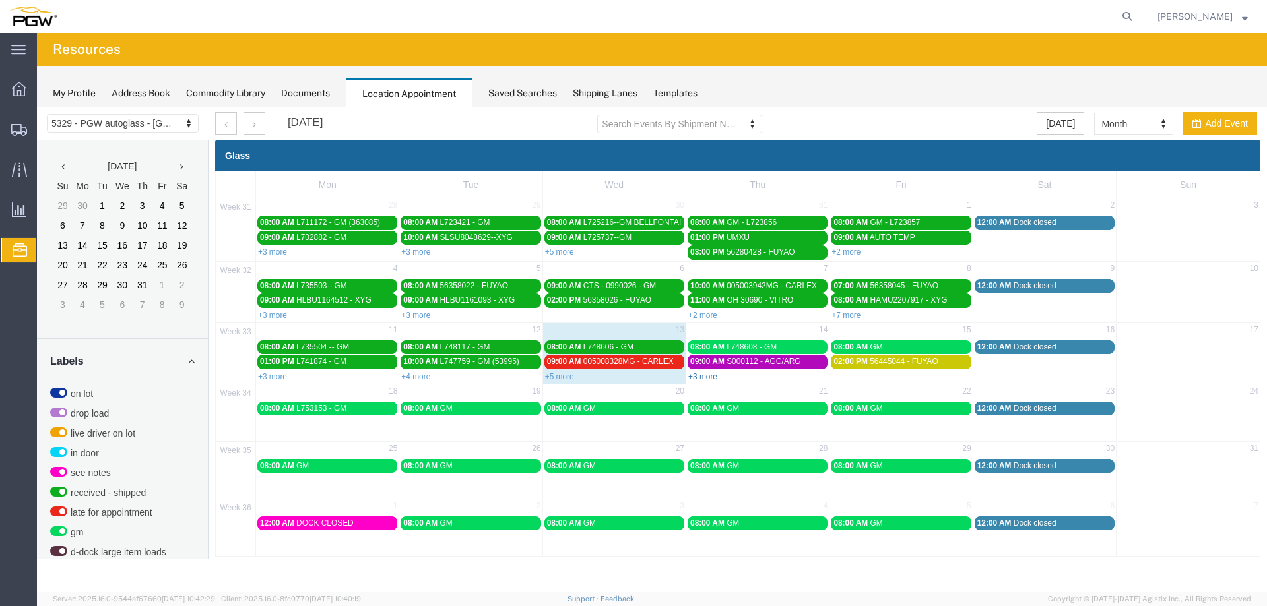
click at [707, 377] on link "+3 more" at bounding box center [702, 376] width 29 height 9
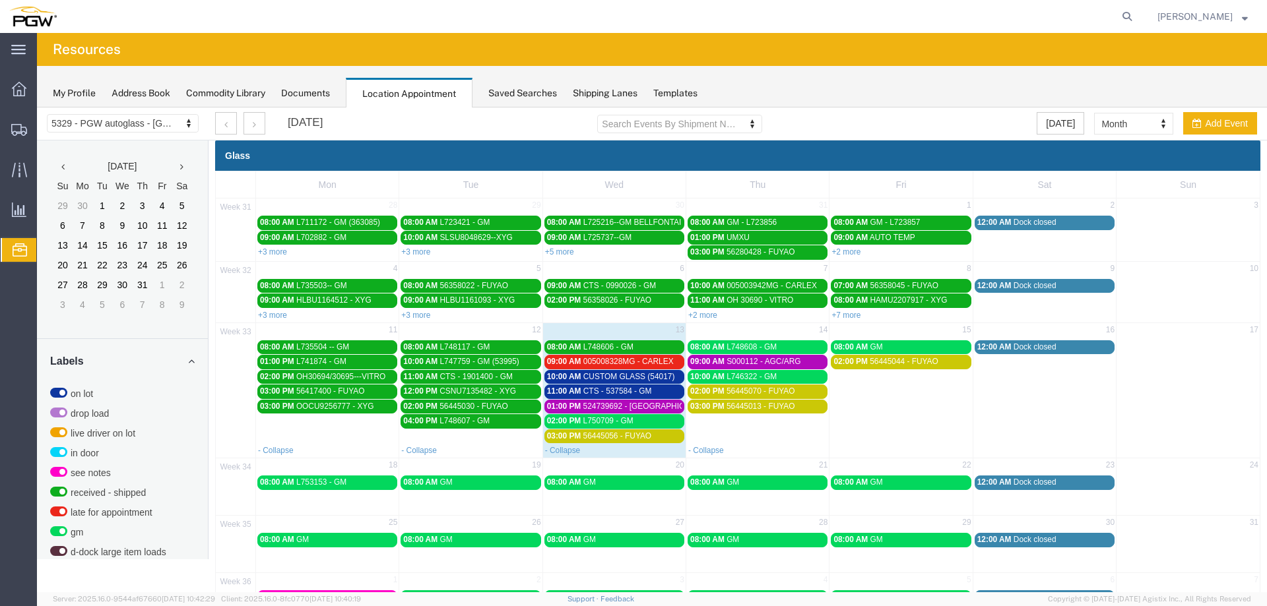
click at [614, 366] on span "005008328MG - CARLEX" at bounding box center [628, 361] width 90 height 9
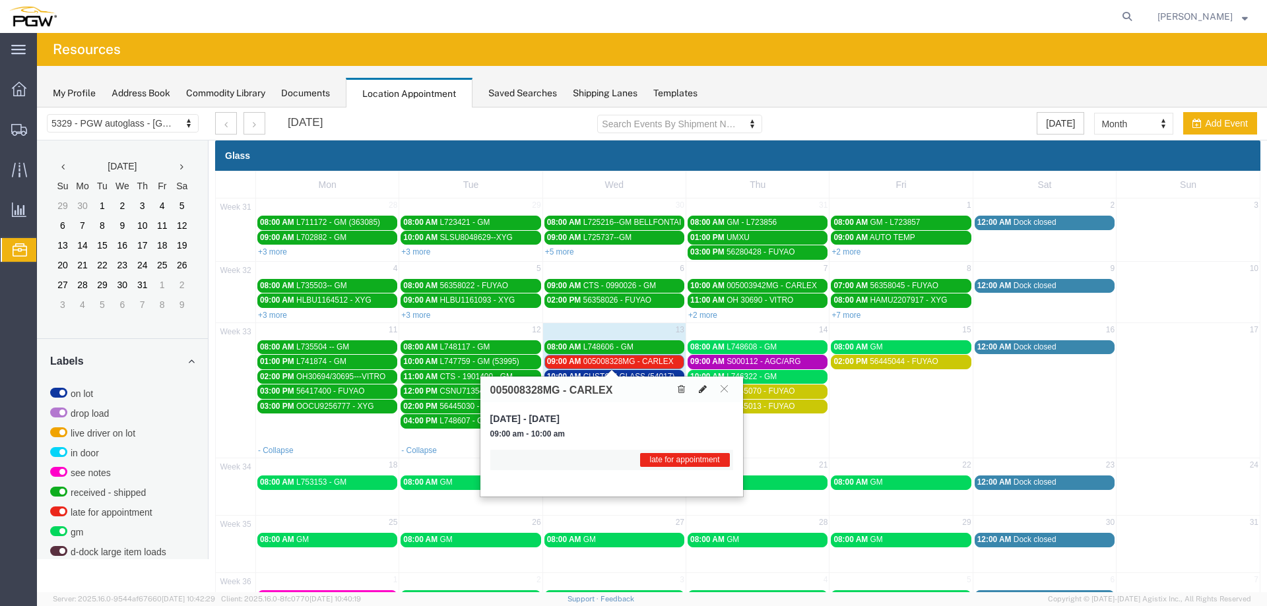
click at [705, 395] on button at bounding box center [703, 390] width 18 height 14
select select "1"
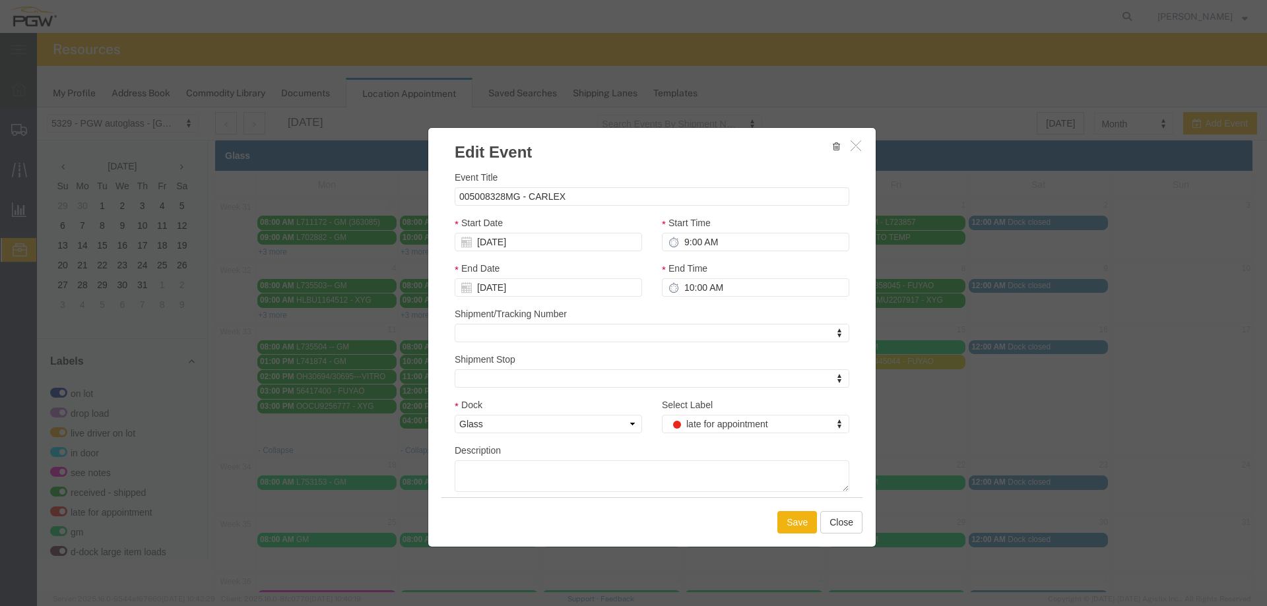
click at [701, 434] on div "Select Label late for appointment Select Label Select Label on lot drop load li…" at bounding box center [755, 421] width 207 height 46
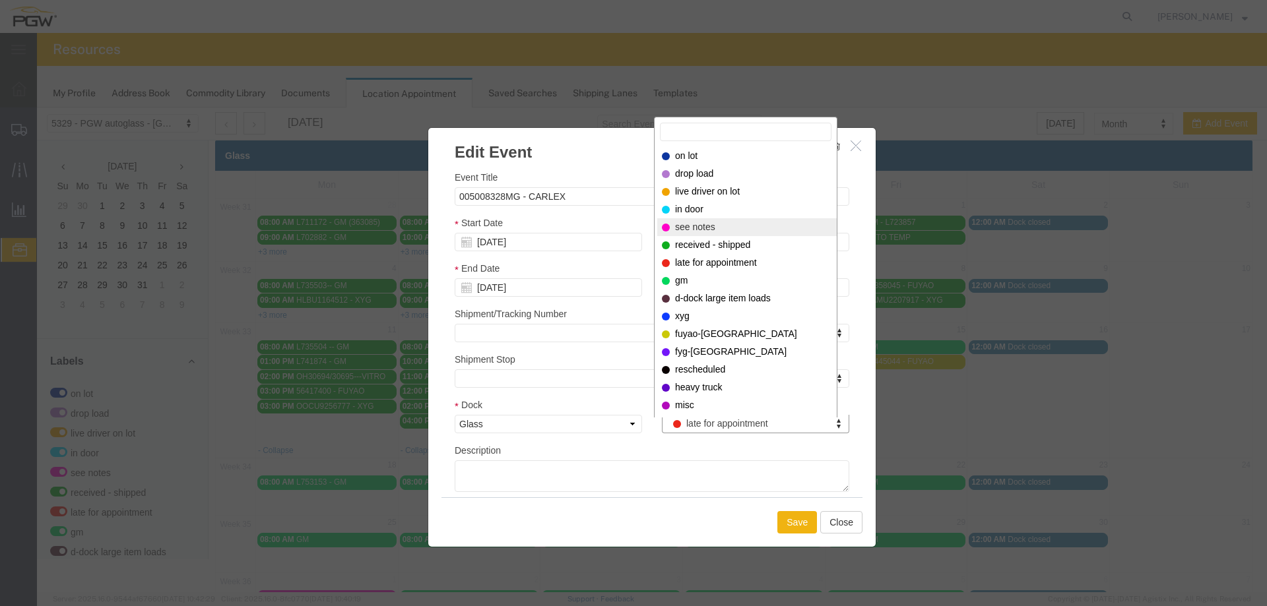
select select "220"
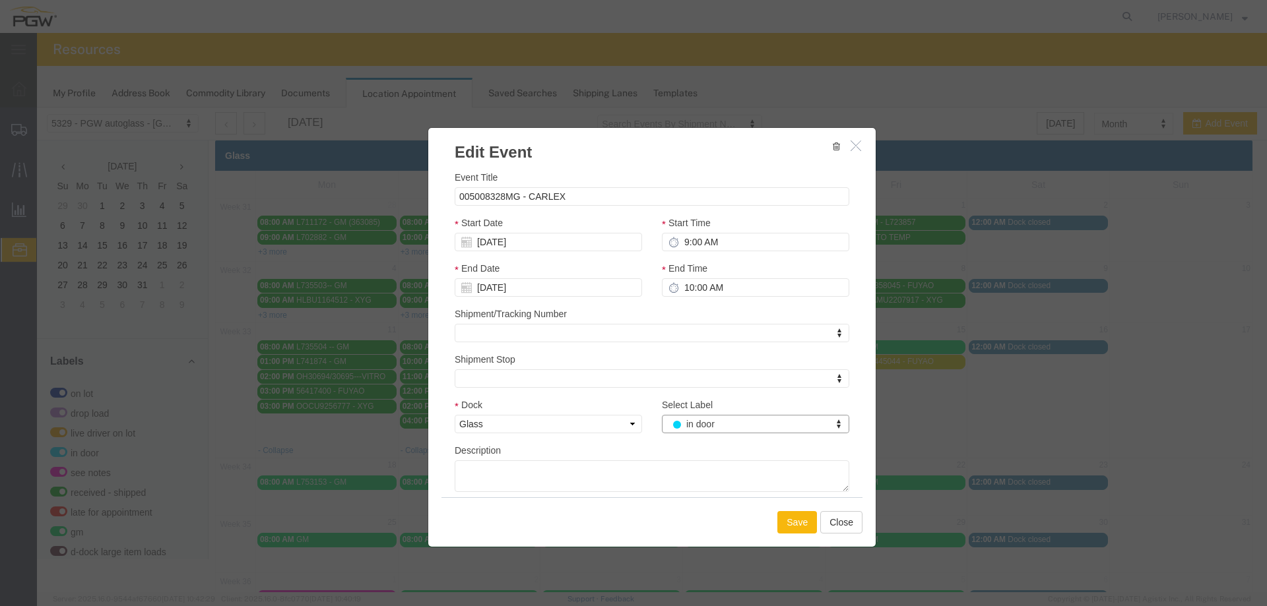
click at [791, 523] on button "Save" at bounding box center [797, 522] width 40 height 22
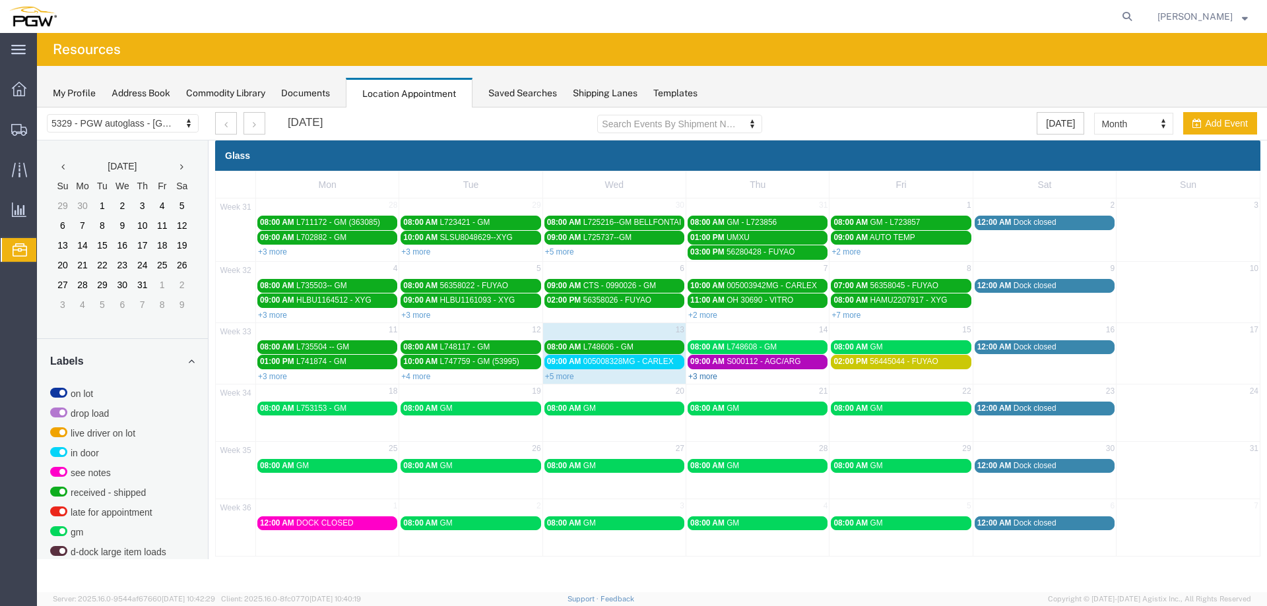
click at [709, 377] on link "+3 more" at bounding box center [702, 376] width 29 height 9
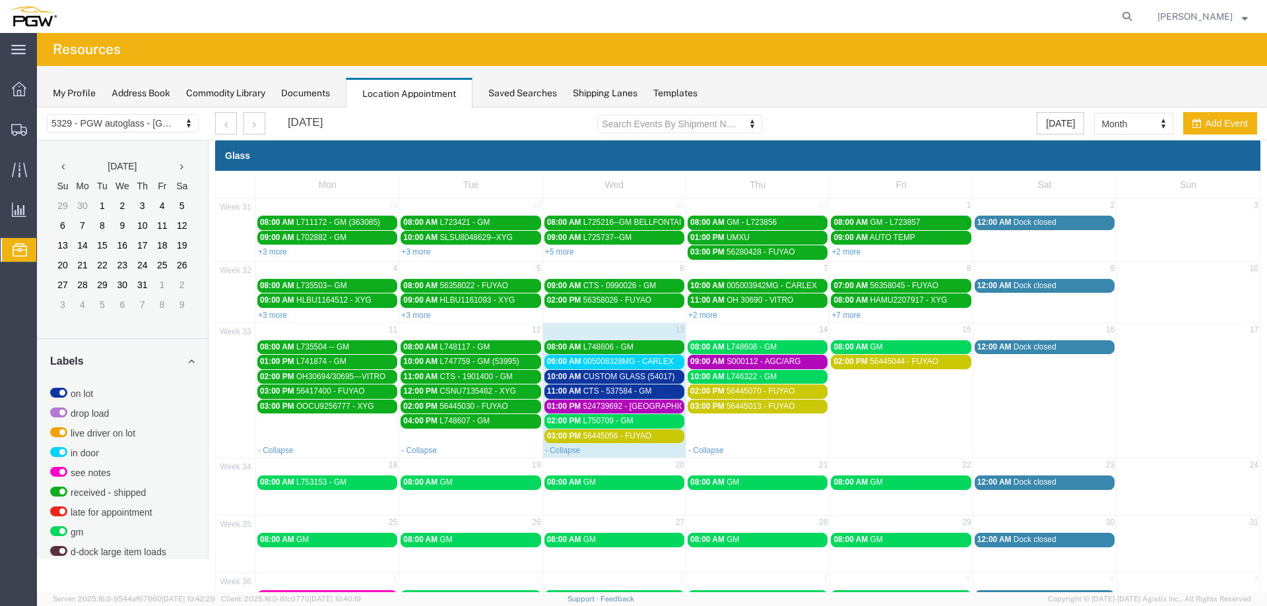
click at [666, 377] on span "CUSTOM GLASS (54017)" at bounding box center [629, 376] width 92 height 9
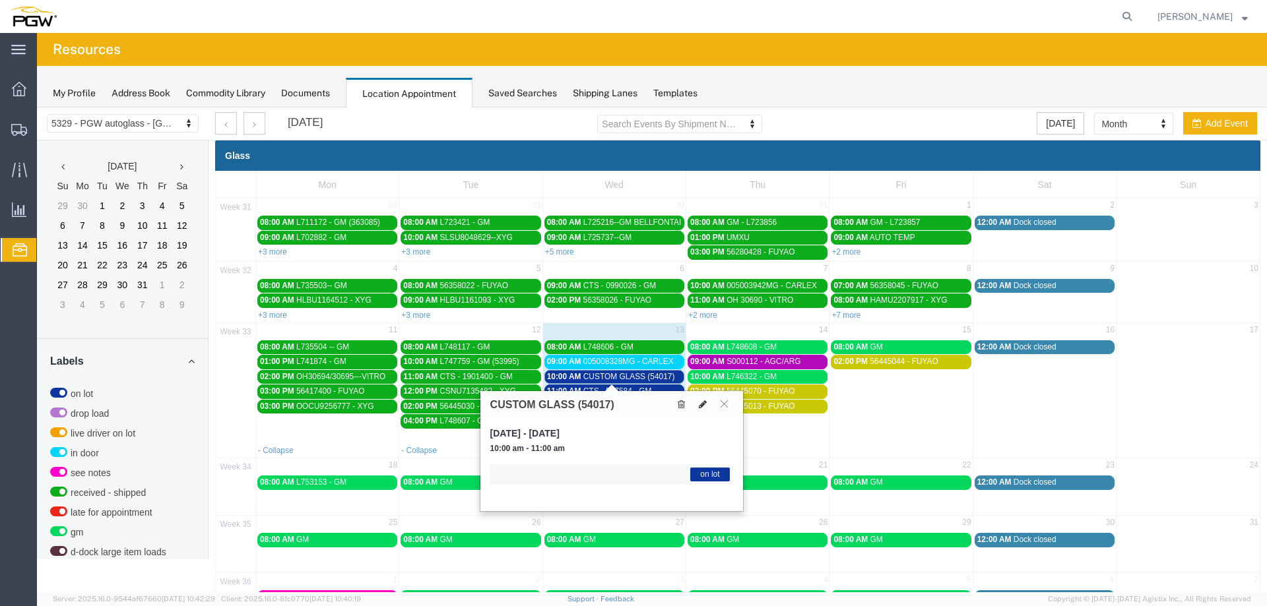
click at [698, 401] on button at bounding box center [703, 404] width 18 height 14
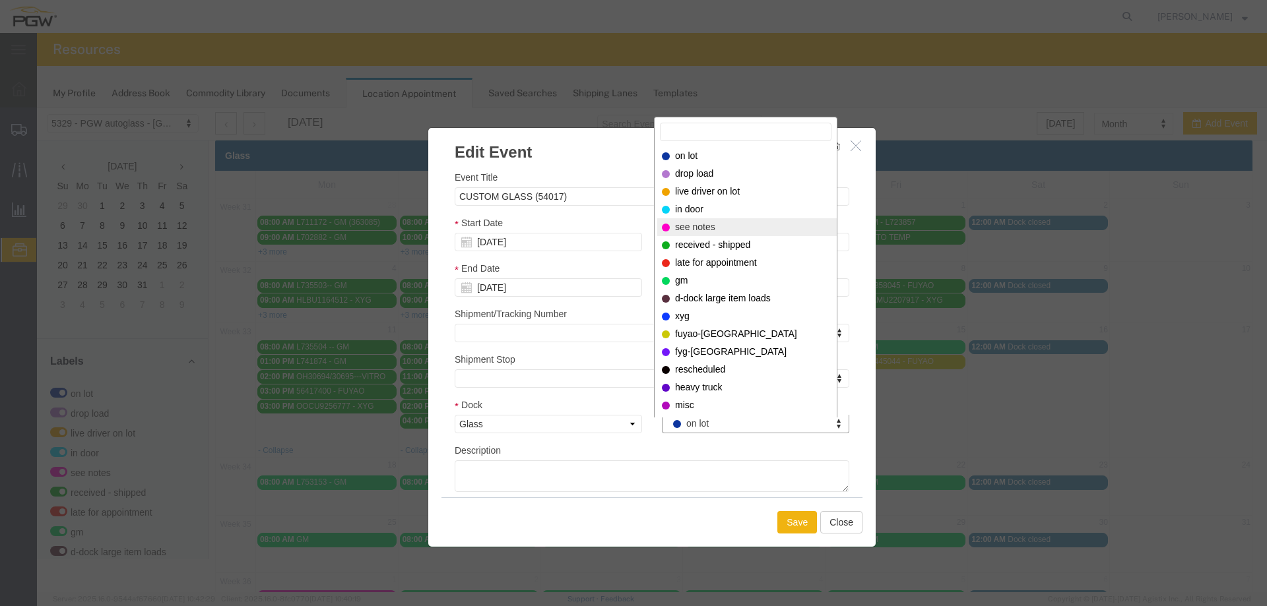
select select "220"
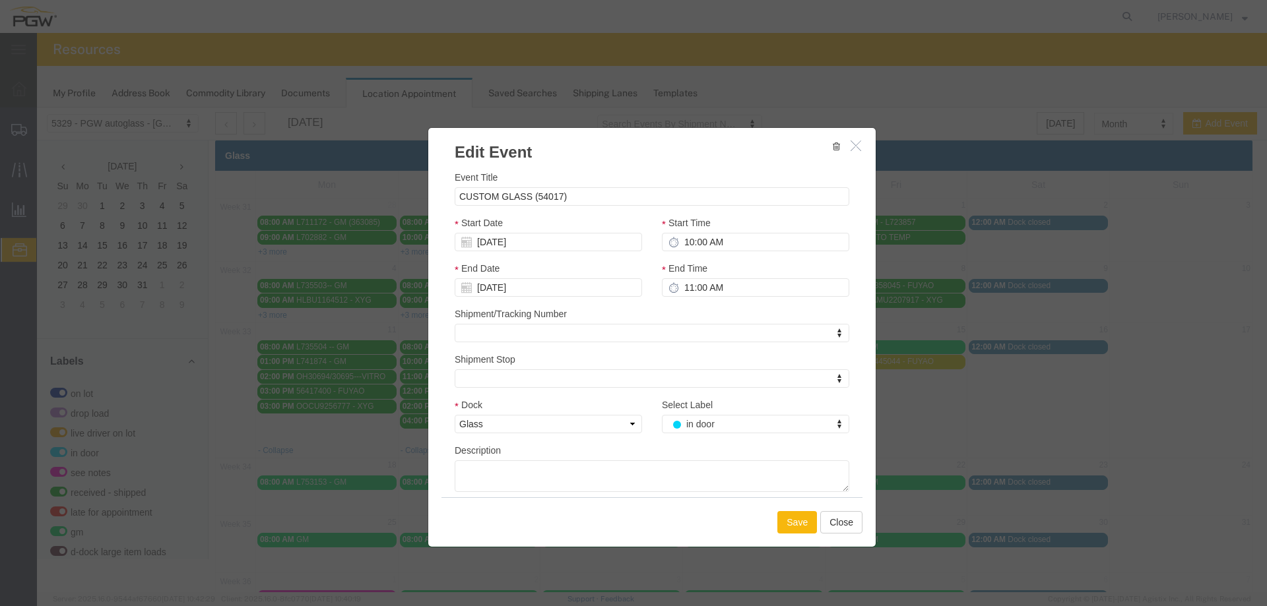
click at [781, 518] on button "Save" at bounding box center [797, 522] width 40 height 22
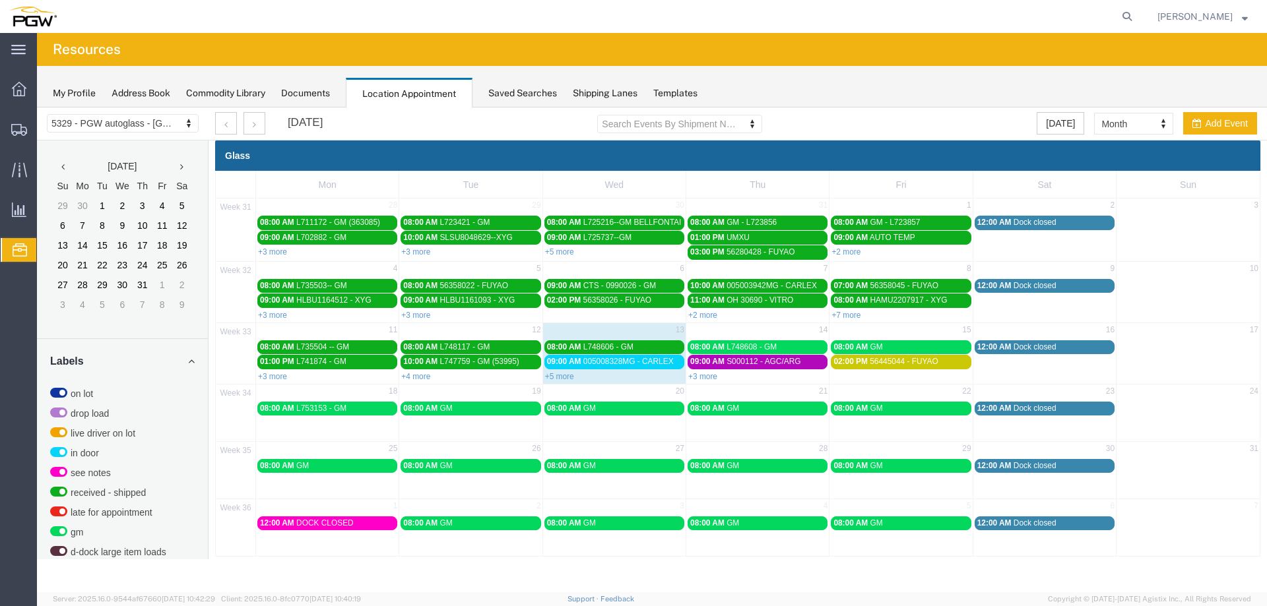
click at [564, 364] on span "09:00 AM" at bounding box center [564, 361] width 34 height 9
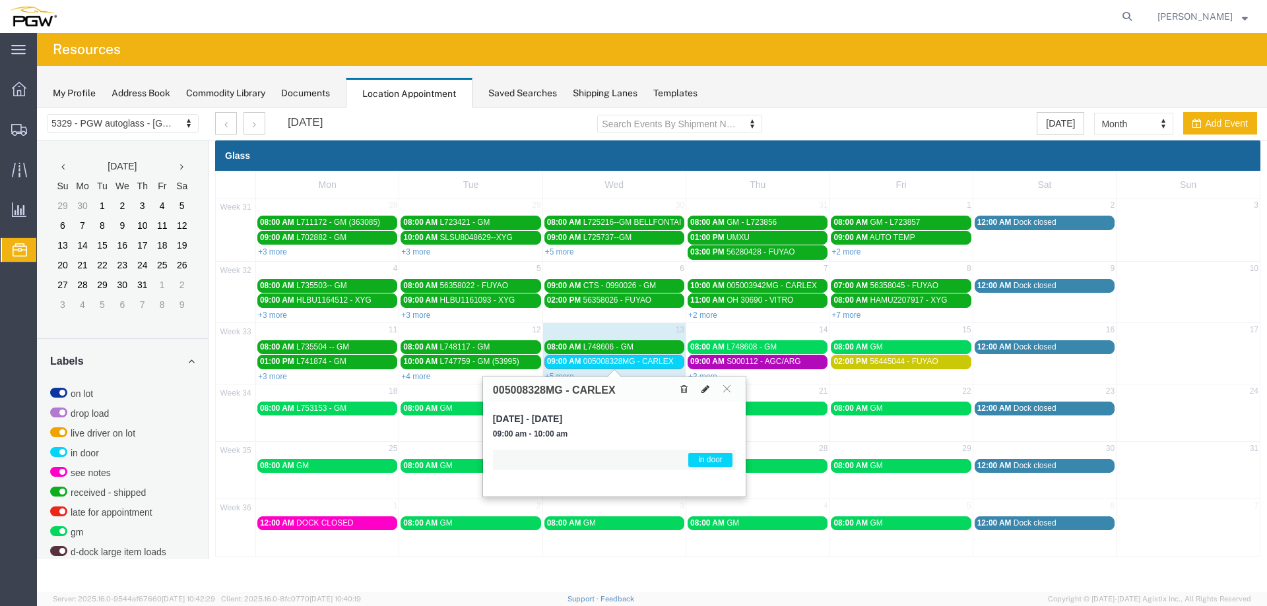
click at [711, 388] on button at bounding box center [705, 390] width 18 height 14
select select "1"
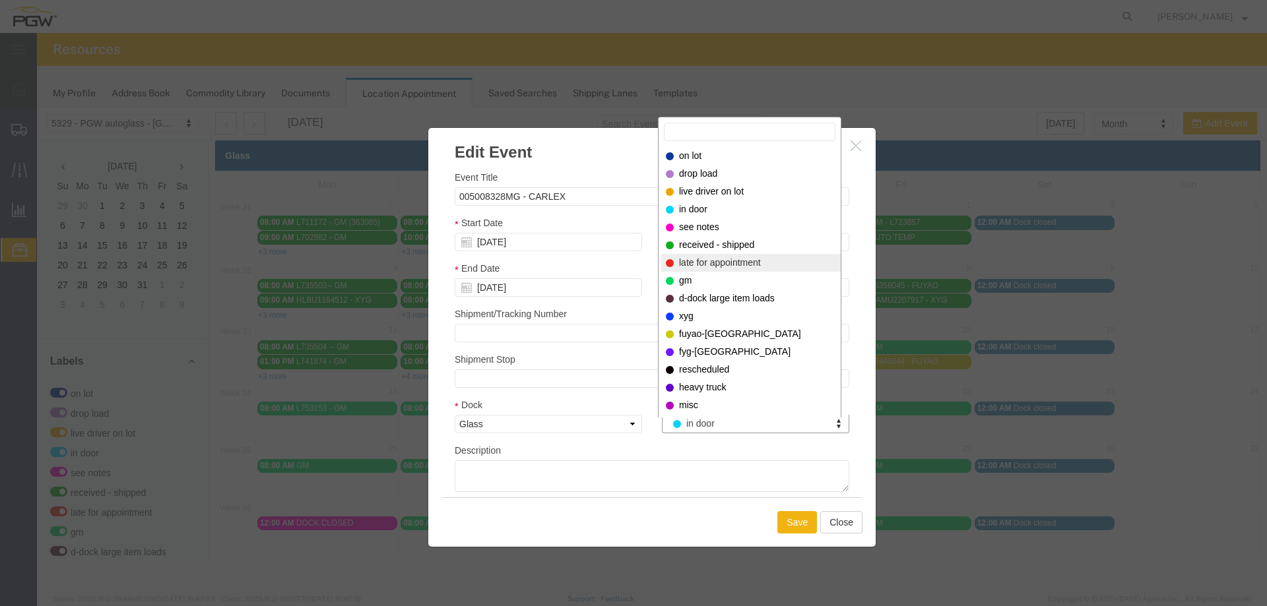
select select "260"
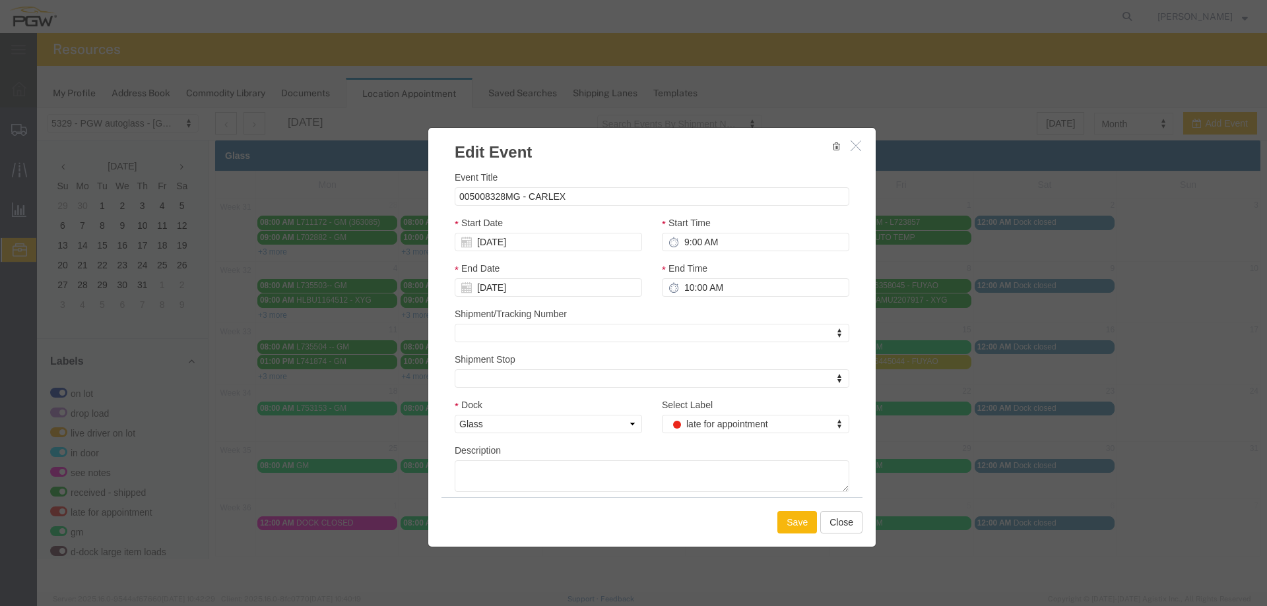
click at [798, 513] on button "Save" at bounding box center [797, 522] width 40 height 22
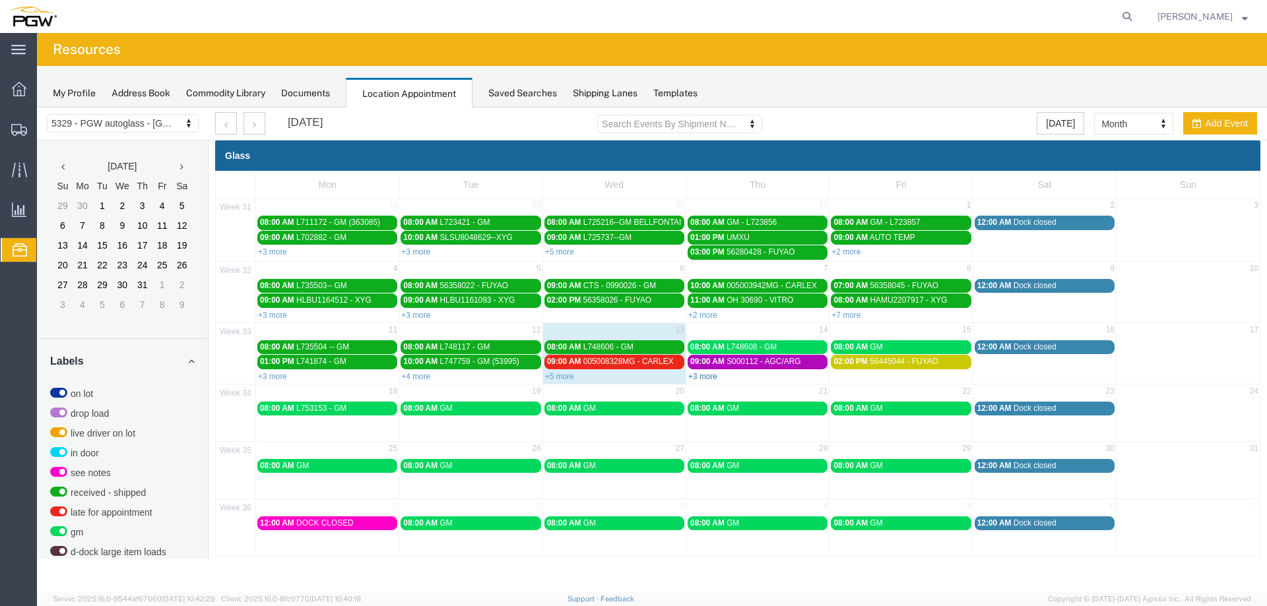
click at [707, 377] on link "+3 more" at bounding box center [702, 376] width 29 height 9
